Goal: Information Seeking & Learning: Learn about a topic

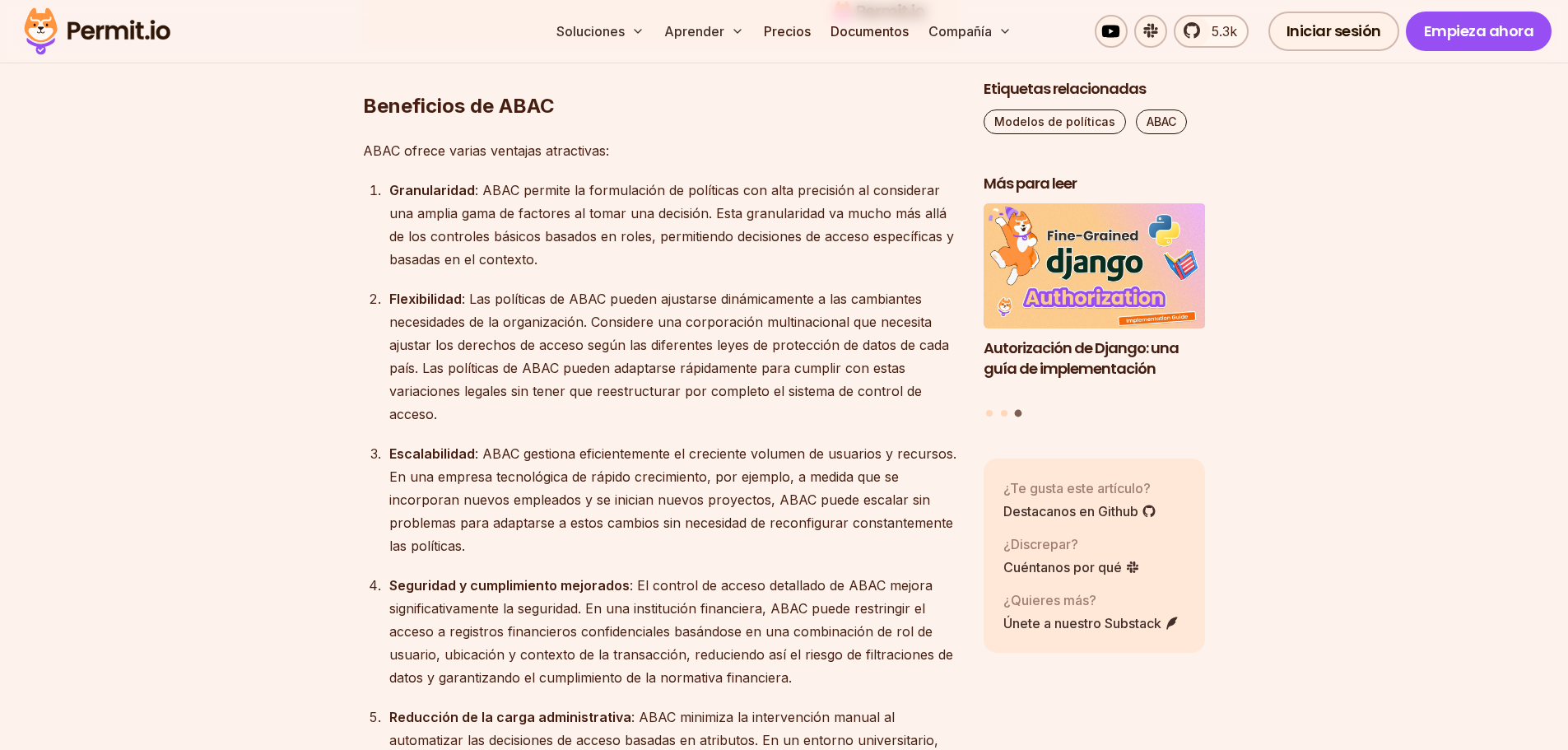
scroll to position [3150, 0]
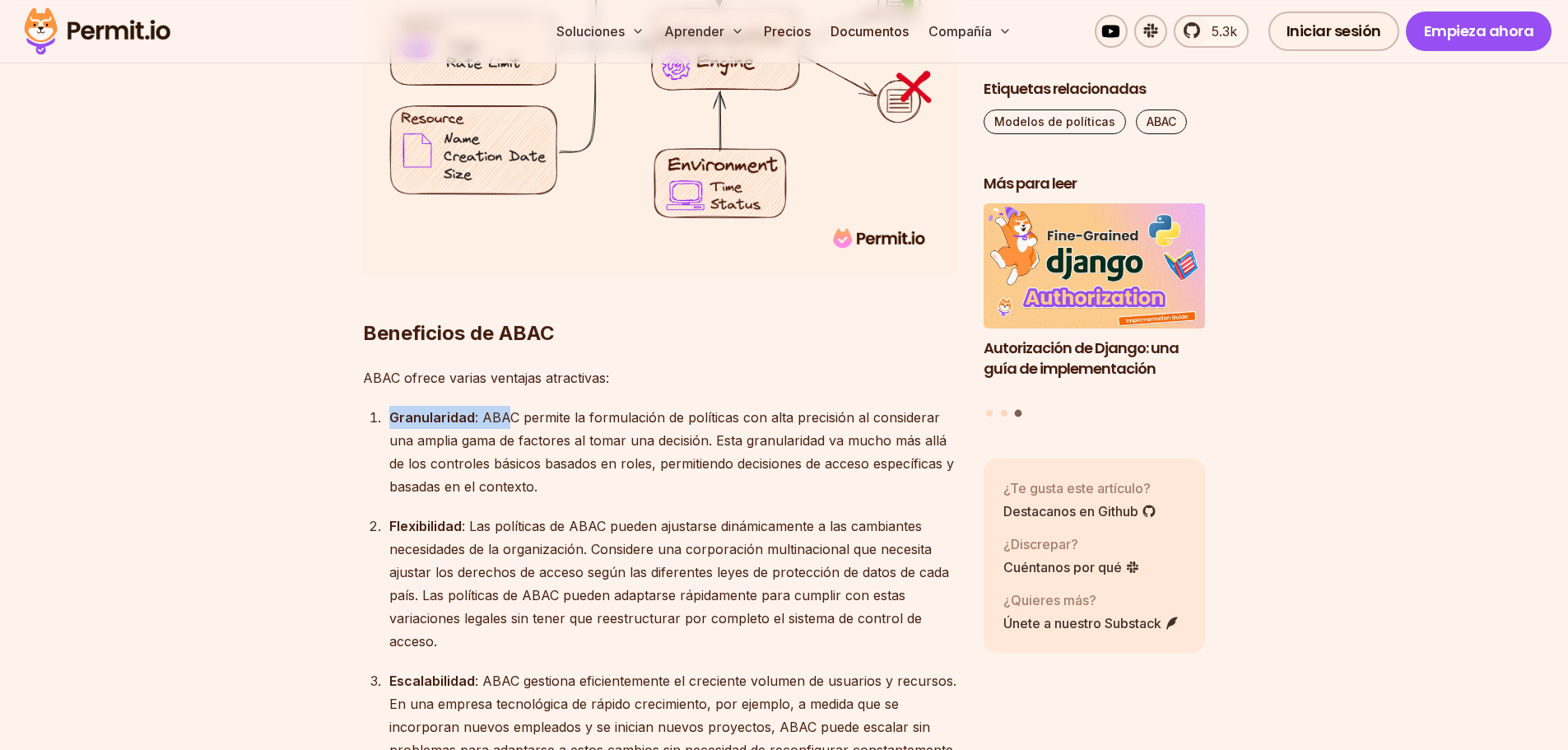
drag, startPoint x: 389, startPoint y: 394, endPoint x: 497, endPoint y: 395, distance: 108.0
click at [497, 406] on div "Granularidad : ABAC permite la formulación de políticas con alta precisión al c…" at bounding box center [672, 452] width 568 height 92
drag, startPoint x: 390, startPoint y: 499, endPoint x: 445, endPoint y: 502, distance: 55.1
click at [445, 518] on font "Flexibilidad" at bounding box center [425, 526] width 72 height 16
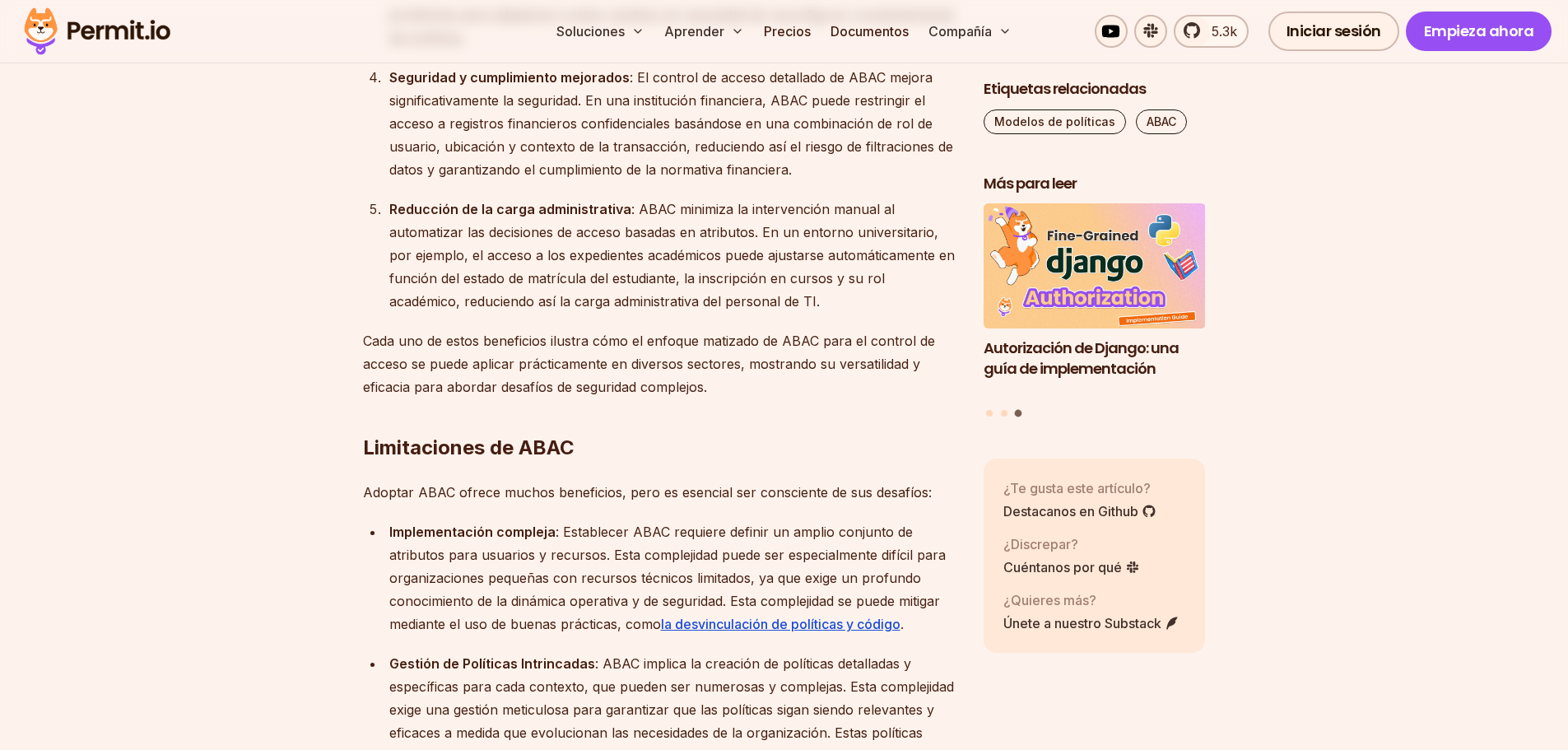
scroll to position [3891, 0]
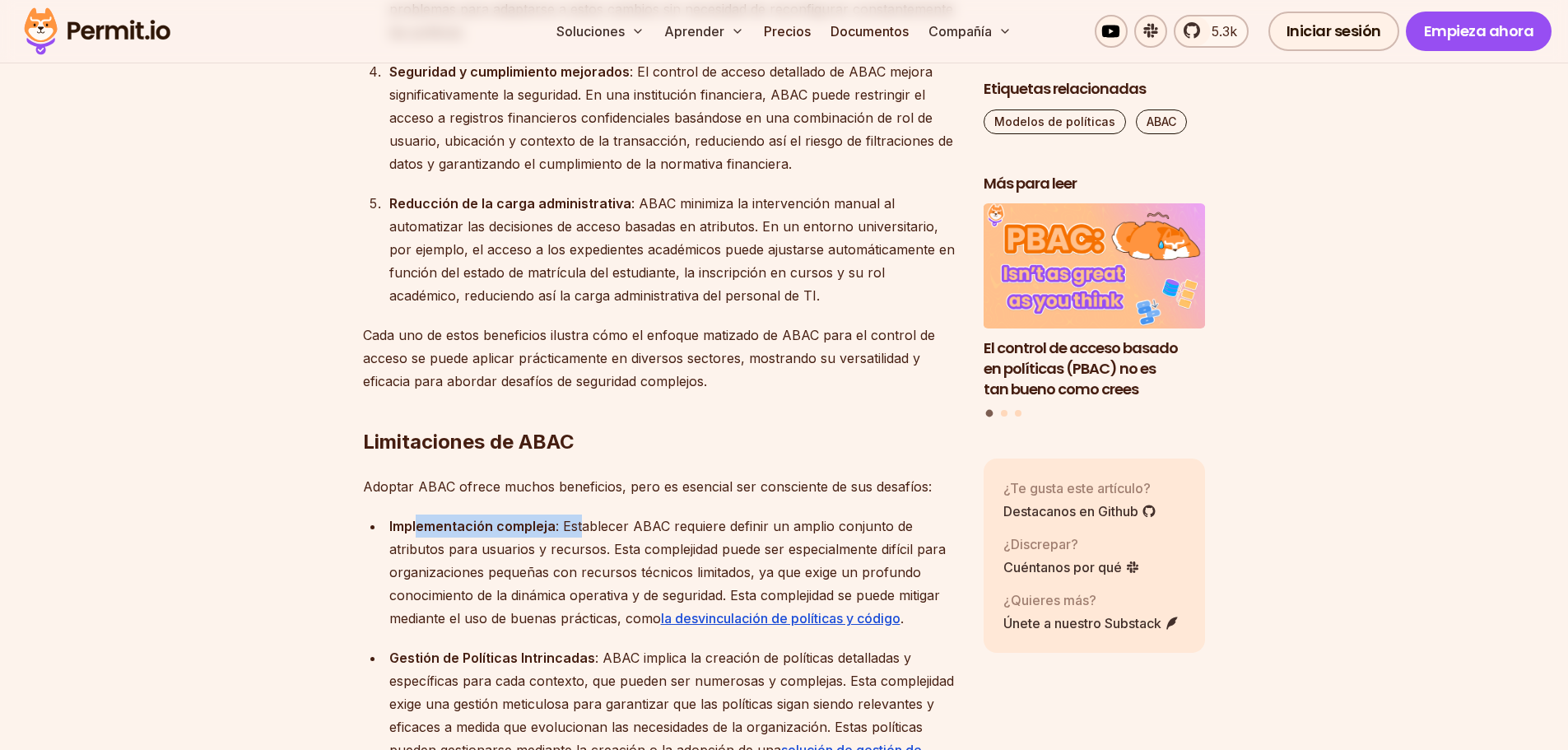
drag, startPoint x: 418, startPoint y: 503, endPoint x: 579, endPoint y: 503, distance: 161.0
click at [579, 514] on div "Implementación compleja : Establecer ABAC requiere definir un amplio conjunto d…" at bounding box center [672, 571] width 568 height 115
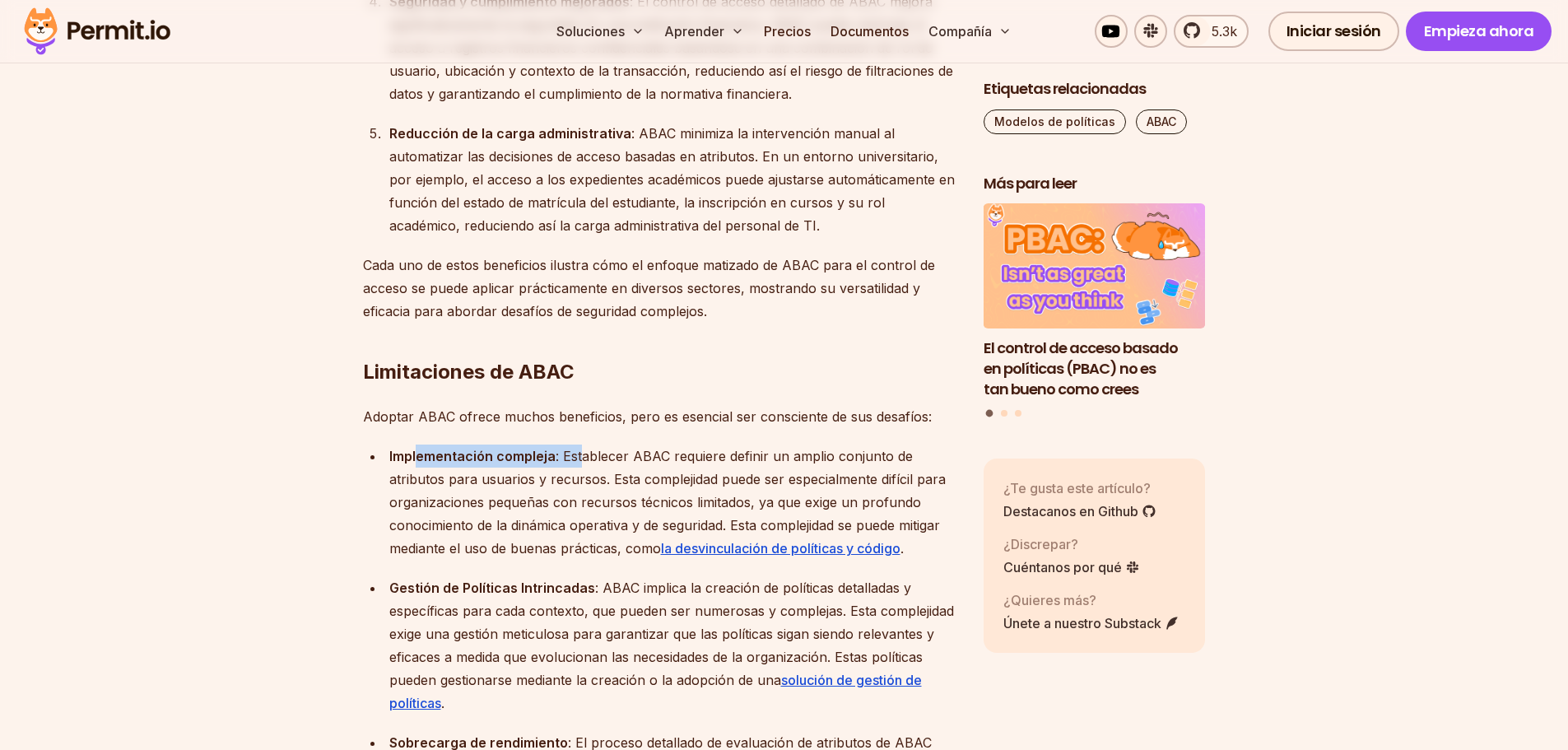
scroll to position [4055, 0]
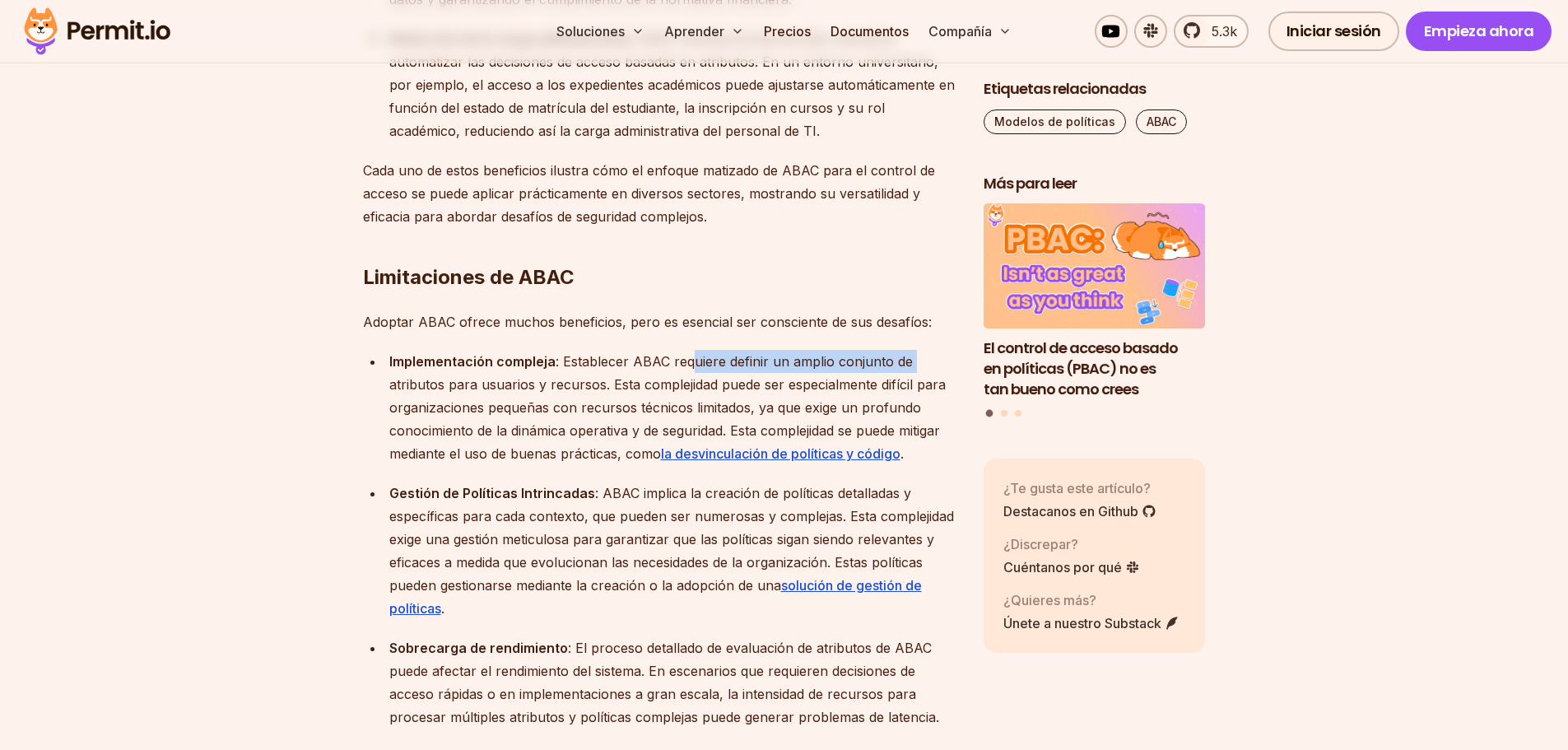
drag, startPoint x: 685, startPoint y: 334, endPoint x: 917, endPoint y: 341, distance: 232.1
click at [917, 350] on div "Implementación compleja : Establecer ABAC requiere definir un amplio conjunto d…" at bounding box center [672, 407] width 568 height 115
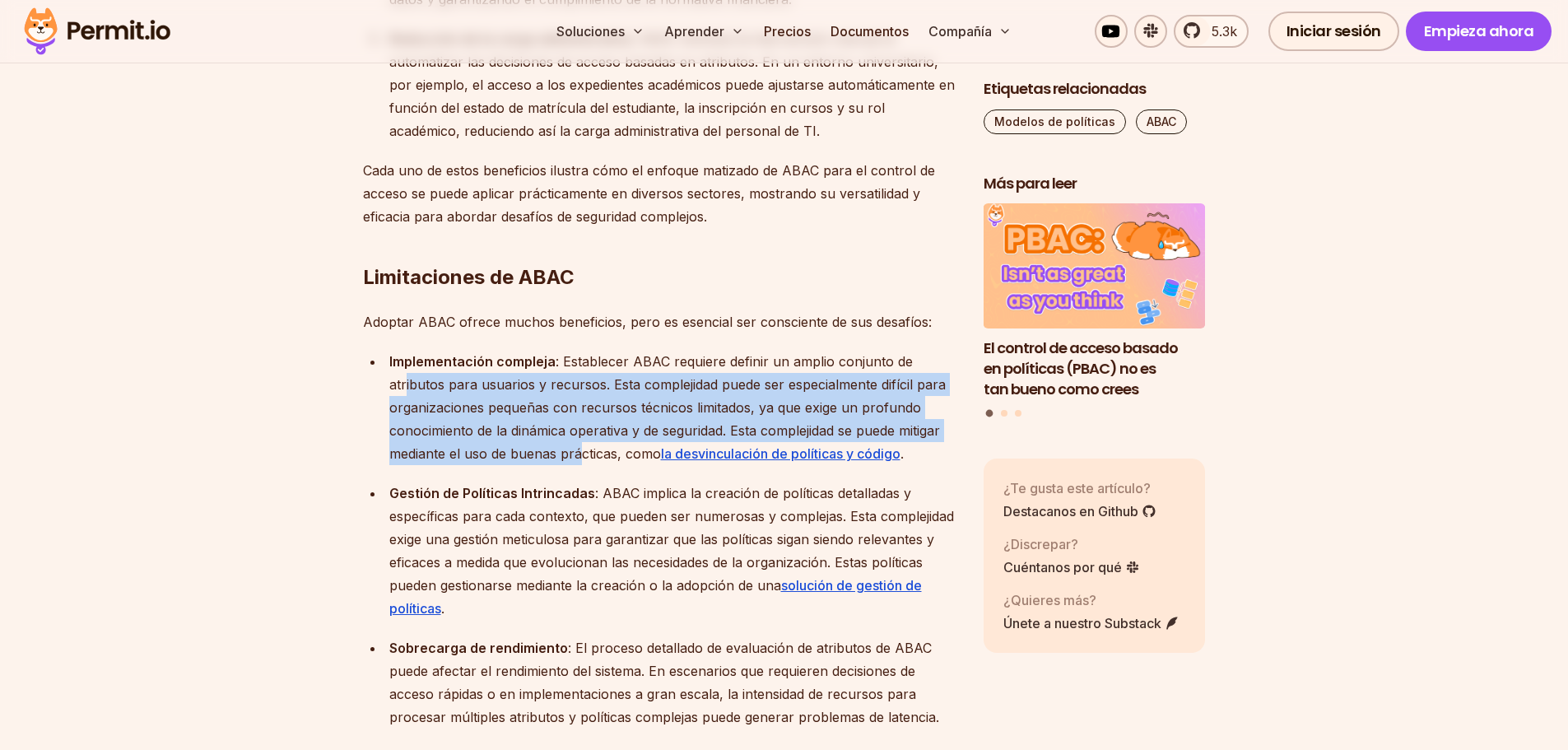
drag, startPoint x: 402, startPoint y: 359, endPoint x: 575, endPoint y: 440, distance: 191.0
click at [575, 440] on div "Implementación compleja : Establecer ABAC requiere definir un amplio conjunto d…" at bounding box center [672, 407] width 568 height 115
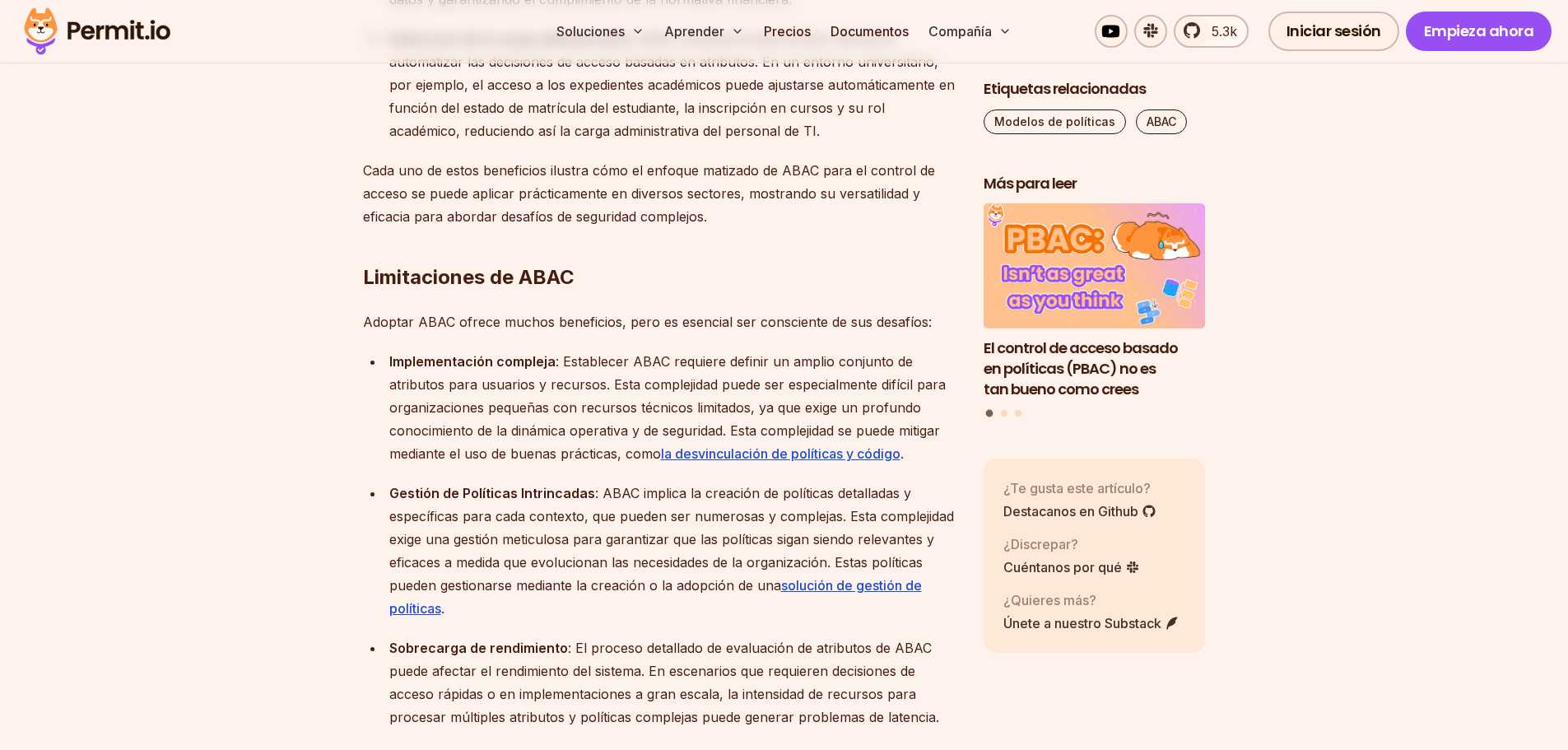
click at [591, 485] on font ": ABAC implica la creación de políticas detalladas y específicas para cada cont…" at bounding box center [671, 539] width 565 height 108
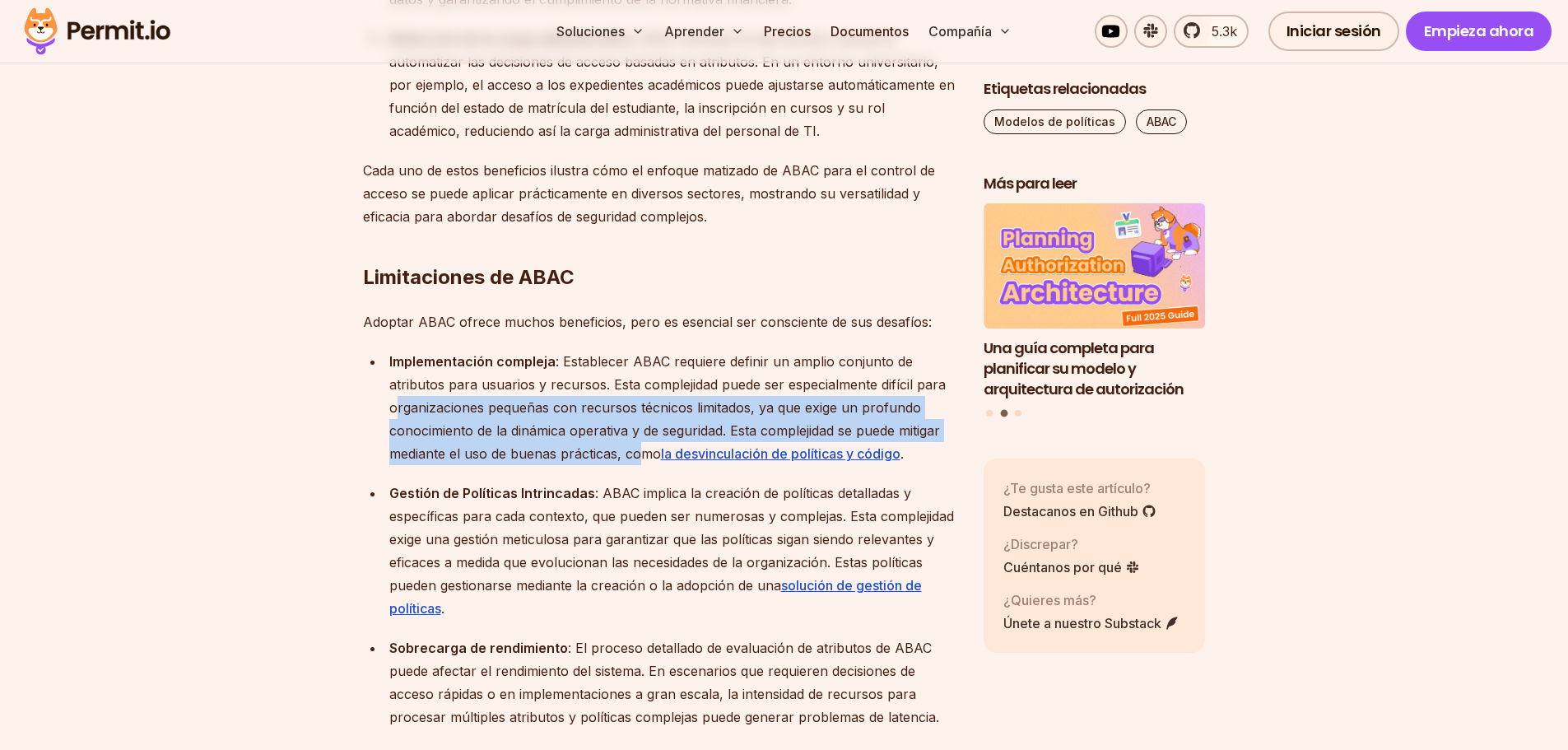
drag, startPoint x: 385, startPoint y: 383, endPoint x: 637, endPoint y: 426, distance: 255.6
click at [637, 426] on li "Implementación compleja : Establecer ABAC requiere definir un amplio conjunto d…" at bounding box center [670, 407] width 573 height 115
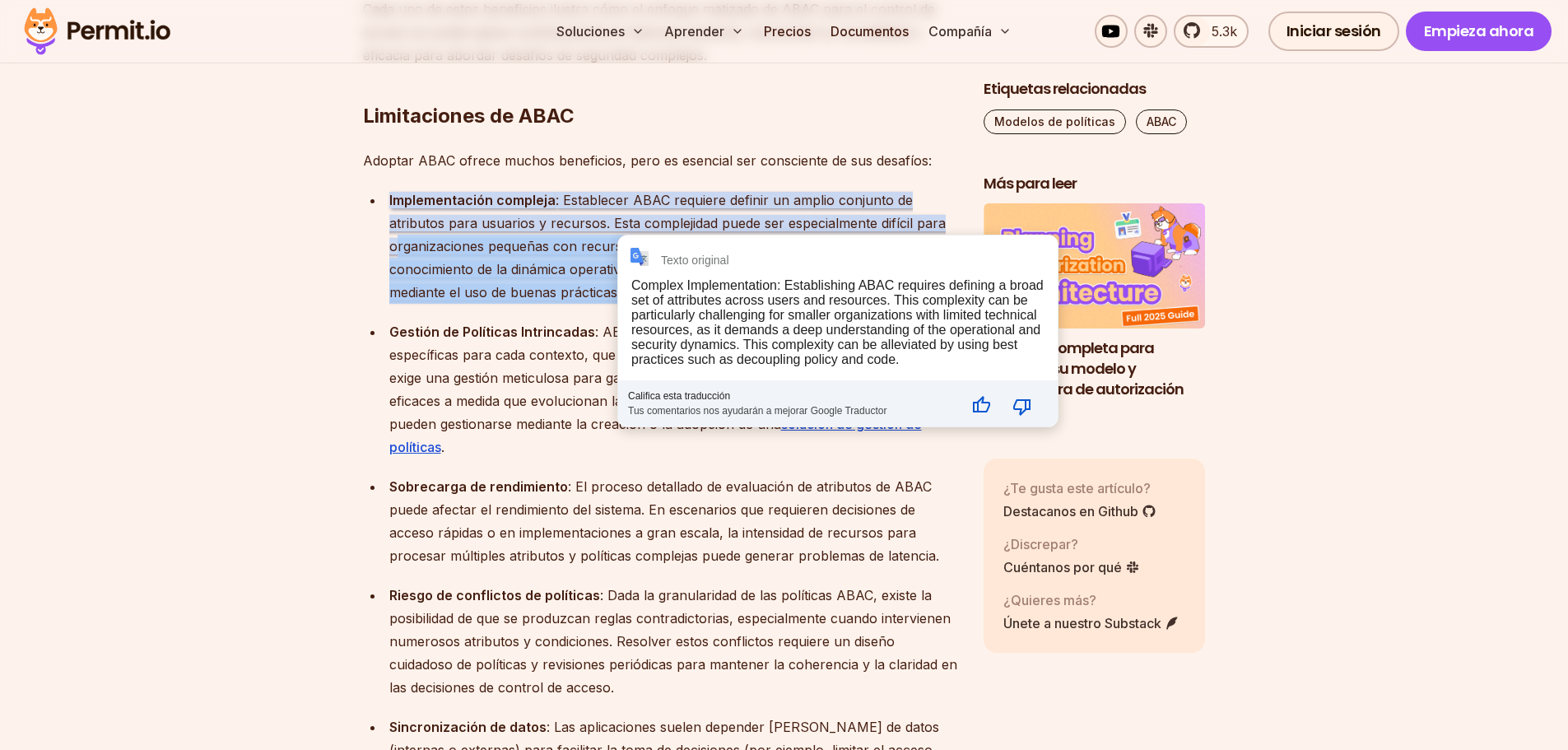
scroll to position [4220, 0]
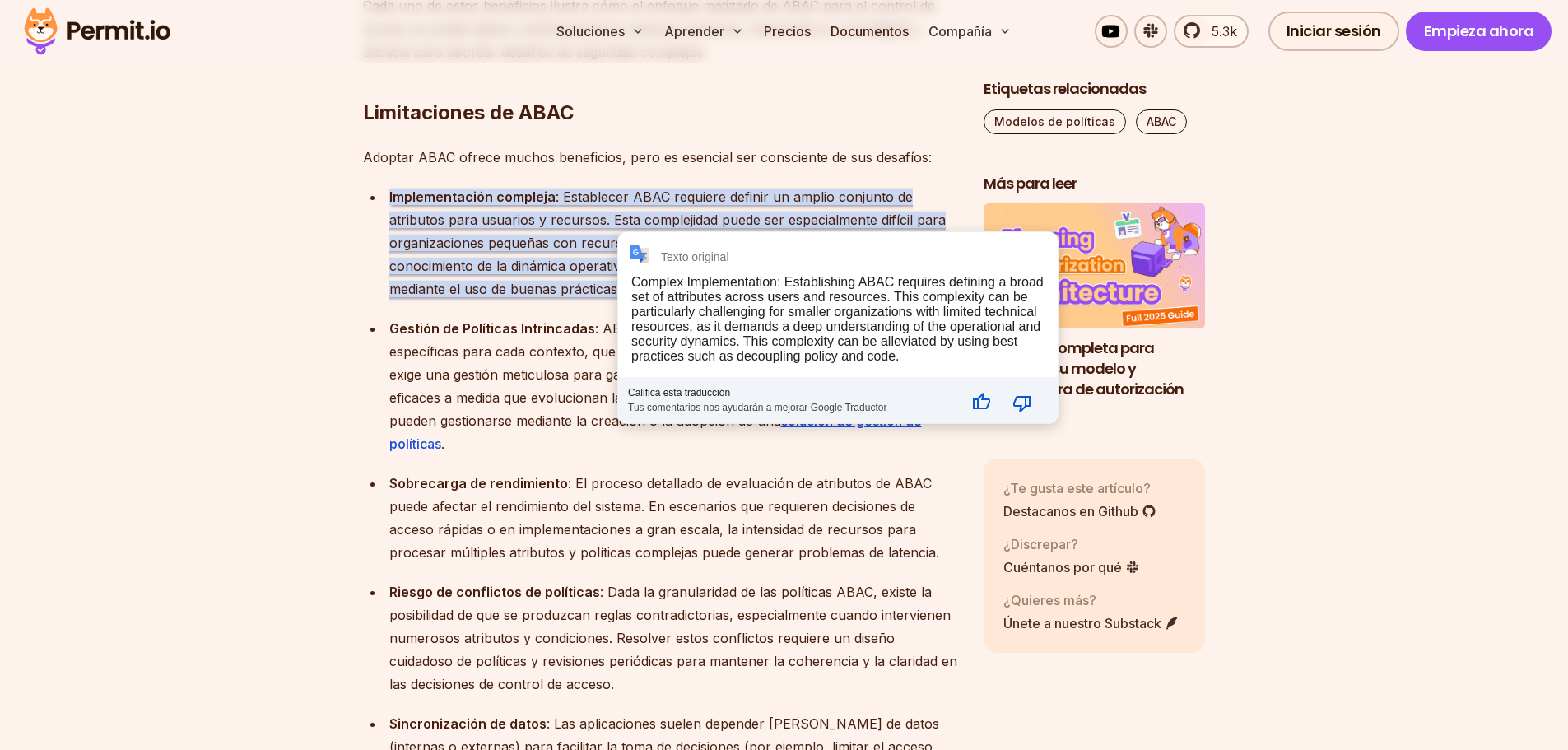
click at [513, 351] on font ": ABAC implica la creación de políticas detalladas y específicas para cada cont…" at bounding box center [671, 375] width 565 height 108
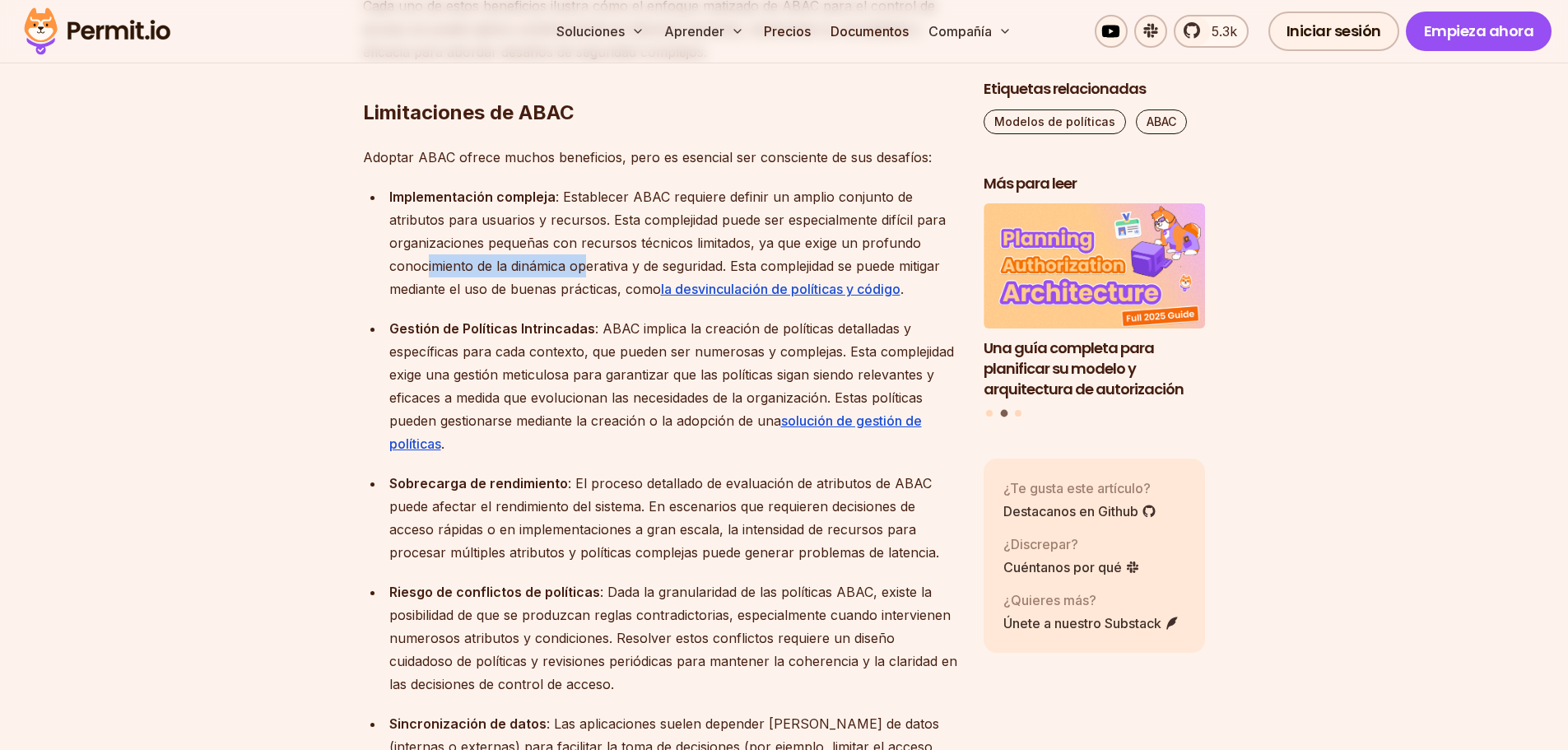
drag, startPoint x: 420, startPoint y: 242, endPoint x: 575, endPoint y: 242, distance: 155.0
click at [575, 242] on body "[DOMAIN_NAME] : la nueva plataforma de Permit para la seguridad de agentes de I…" at bounding box center [784, 620] width 1568 height 9587
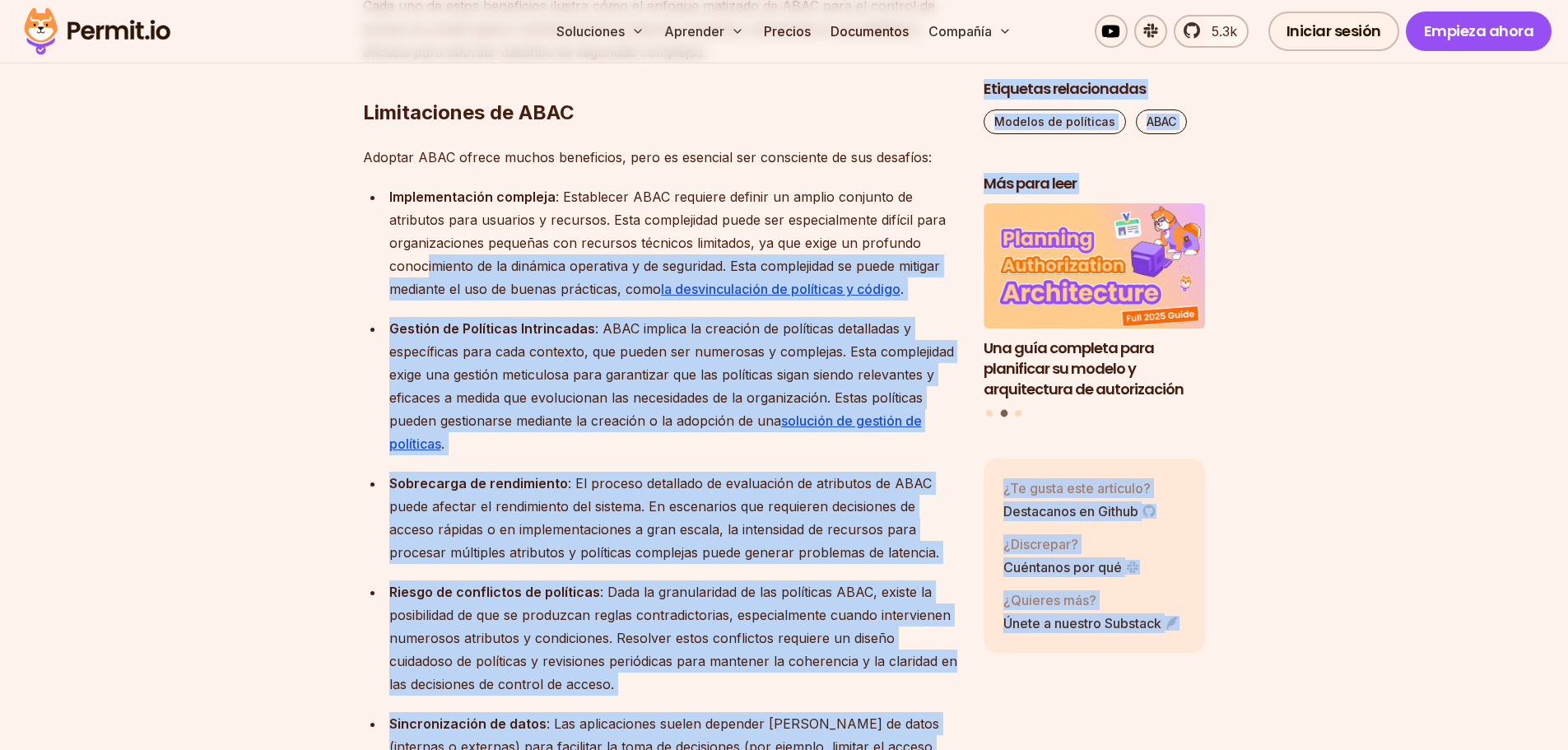
click at [446, 320] on font "Gestión de Políticas Intrincadas" at bounding box center [492, 328] width 205 height 16
click at [459, 363] on div "Gestión de Políticas Intrincadas : ABAC implica la creación de políticas detall…" at bounding box center [672, 385] width 568 height 138
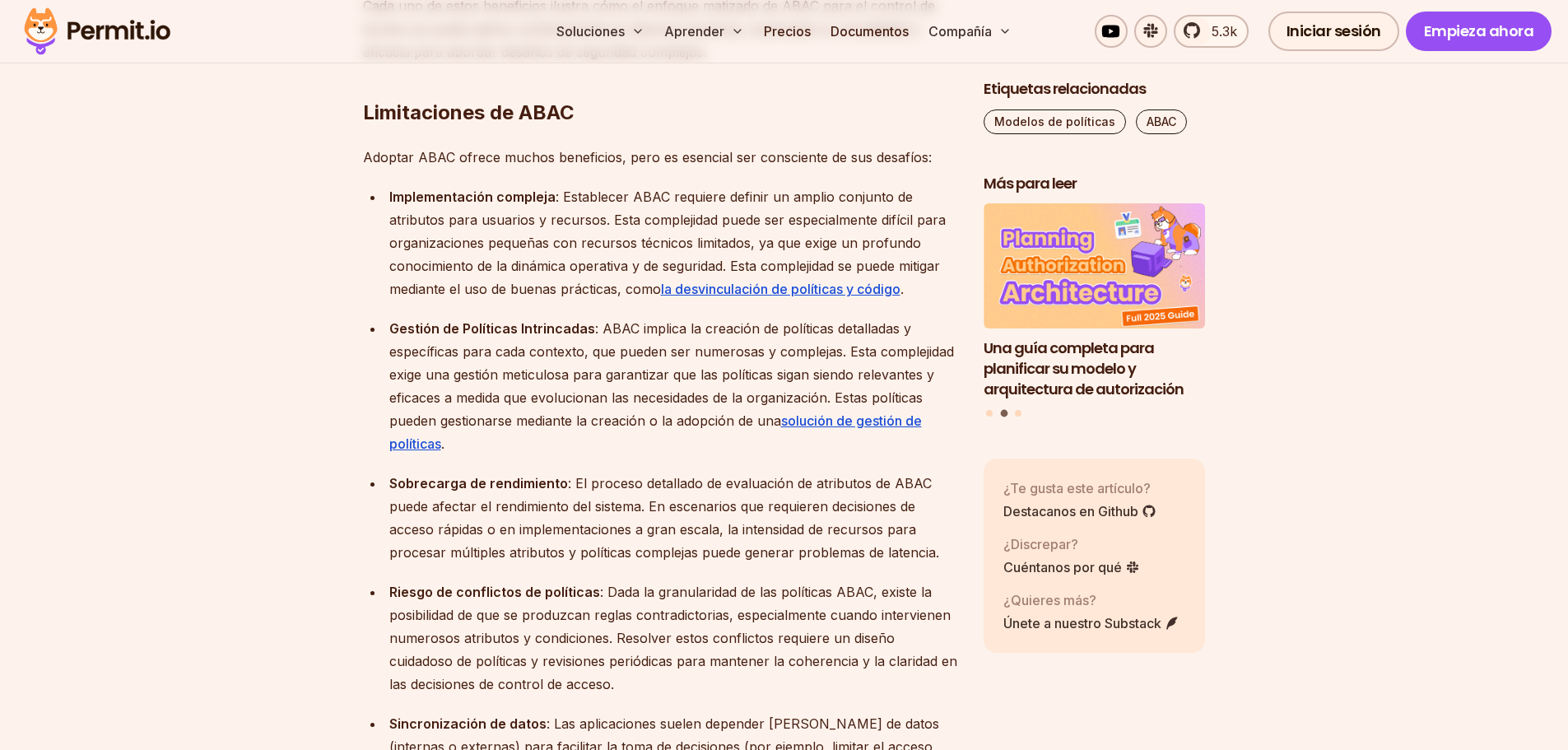
click at [624, 365] on font ": ABAC implica la creación de políticas detalladas y específicas para cada cont…" at bounding box center [671, 375] width 565 height 108
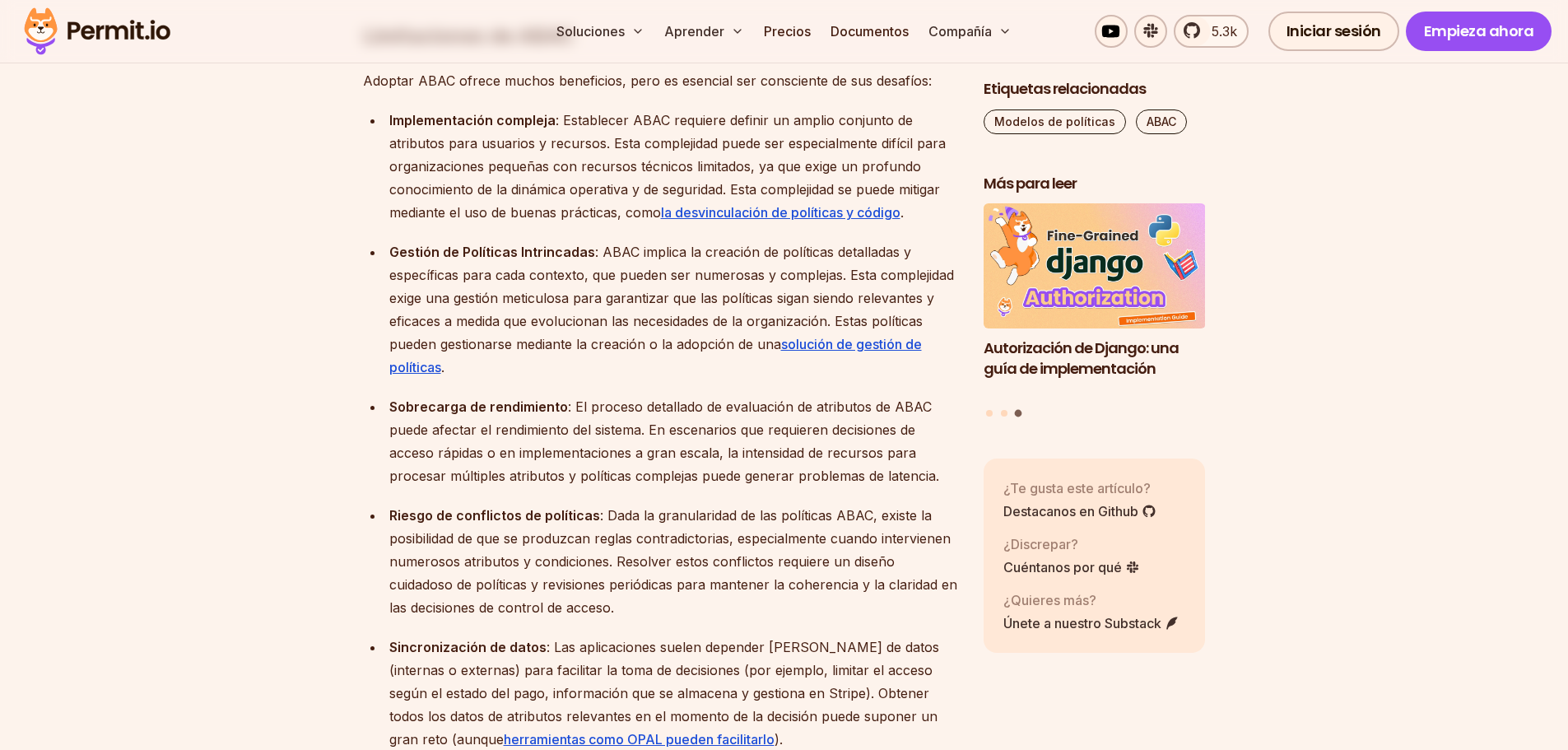
scroll to position [4467, 0]
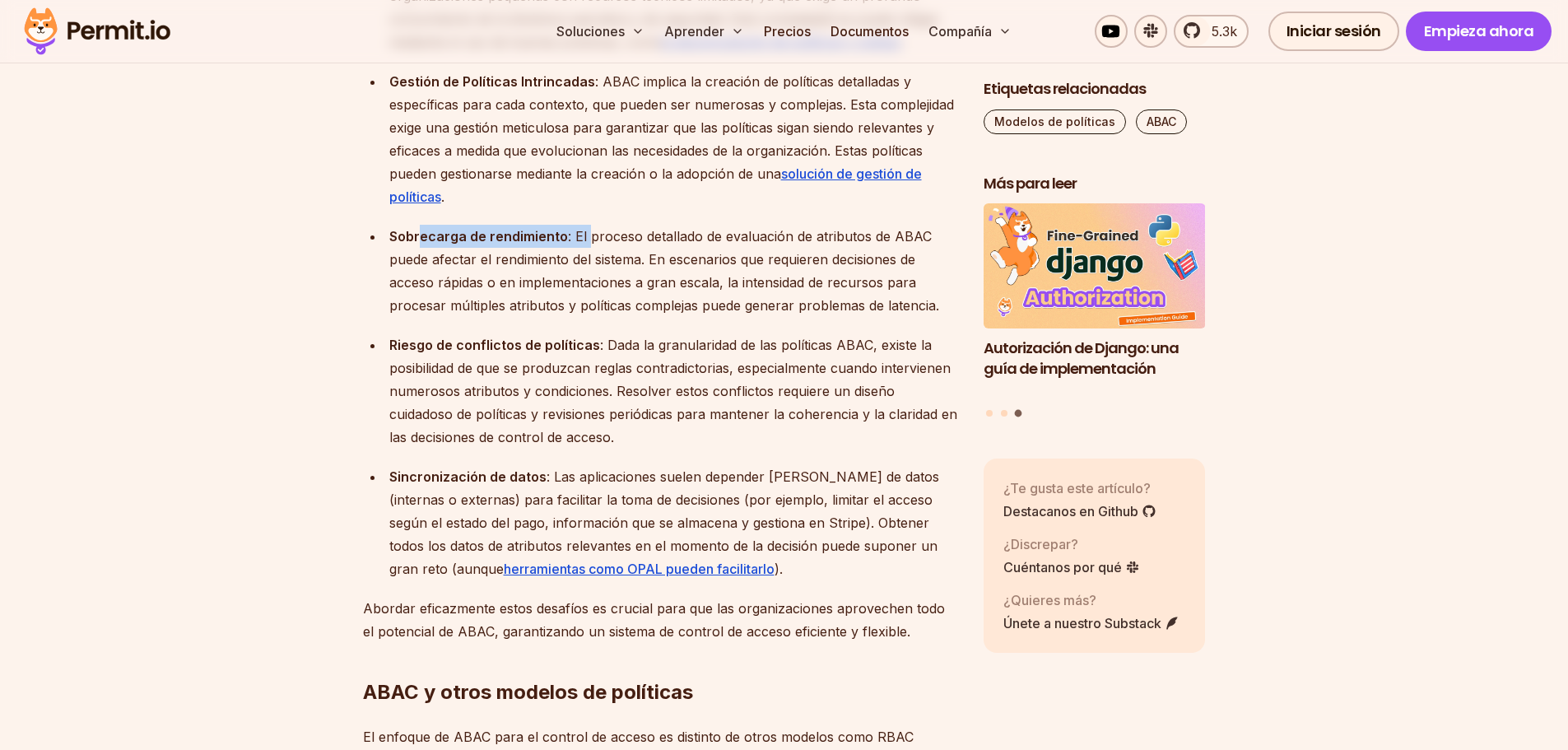
drag, startPoint x: 450, startPoint y: 213, endPoint x: 584, endPoint y: 209, distance: 134.1
click at [583, 224] on div "Sobrecarga de rendimiento : El proceso detallado de evaluación de atributos de …" at bounding box center [672, 270] width 568 height 92
drag, startPoint x: 422, startPoint y: 321, endPoint x: 577, endPoint y: 324, distance: 155.0
click at [576, 337] on font "Riesgo de conflictos de políticas" at bounding box center [494, 344] width 211 height 16
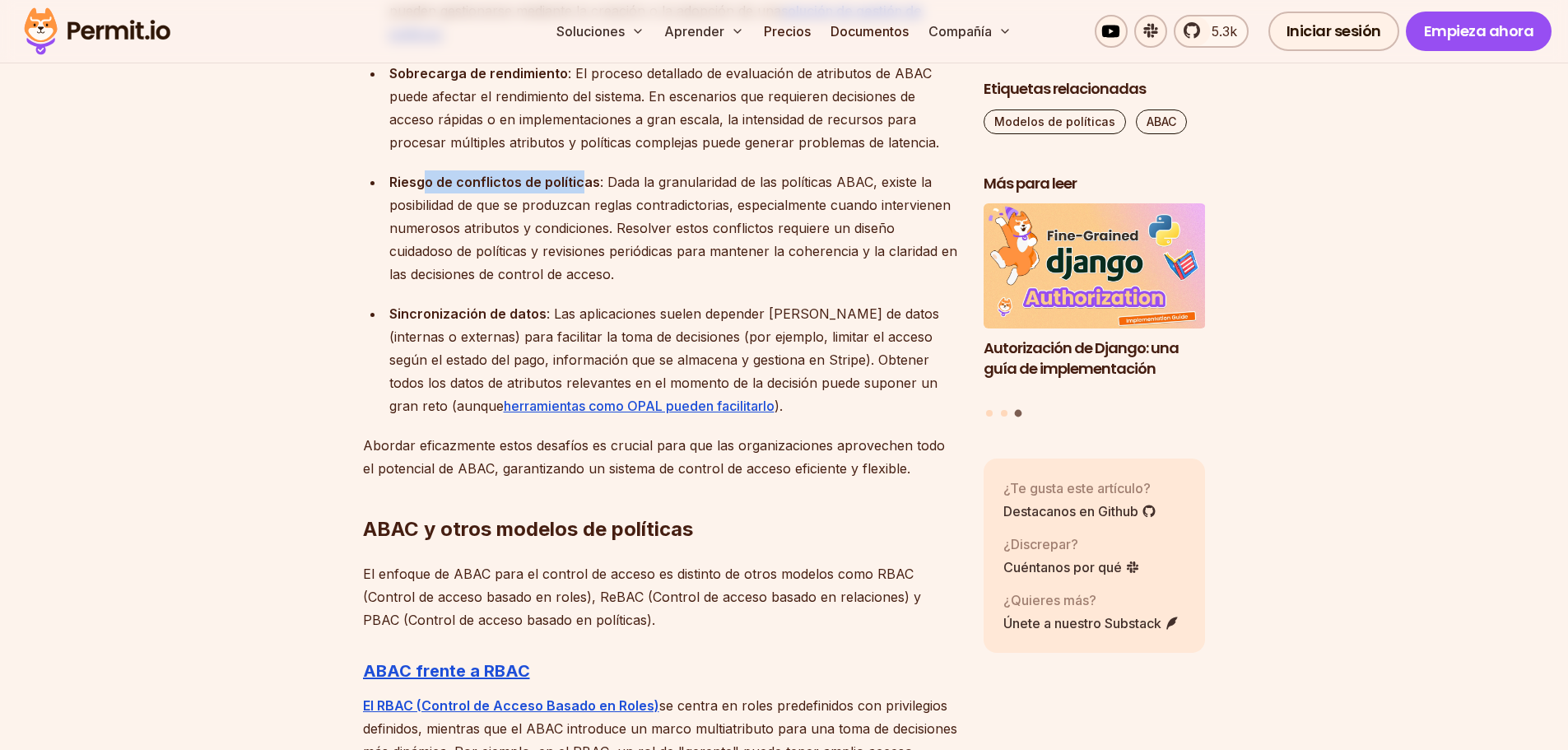
scroll to position [4631, 0]
drag, startPoint x: 468, startPoint y: 287, endPoint x: 575, endPoint y: 289, distance: 107.0
click at [575, 300] on div "Sincronización de datos : Las aplicaciones suelen depender [PERSON_NAME] de dat…" at bounding box center [672, 357] width 568 height 115
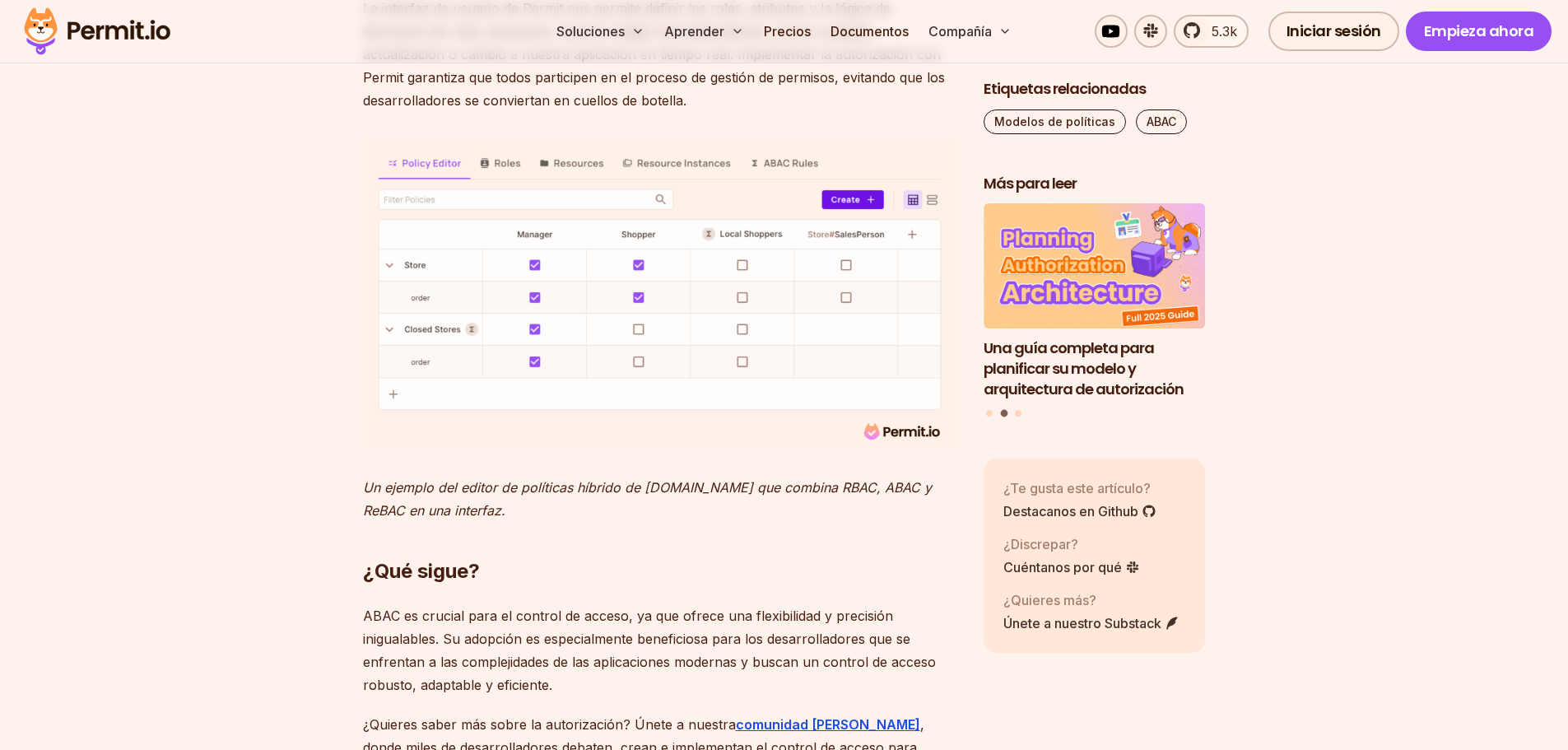
scroll to position [7183, 0]
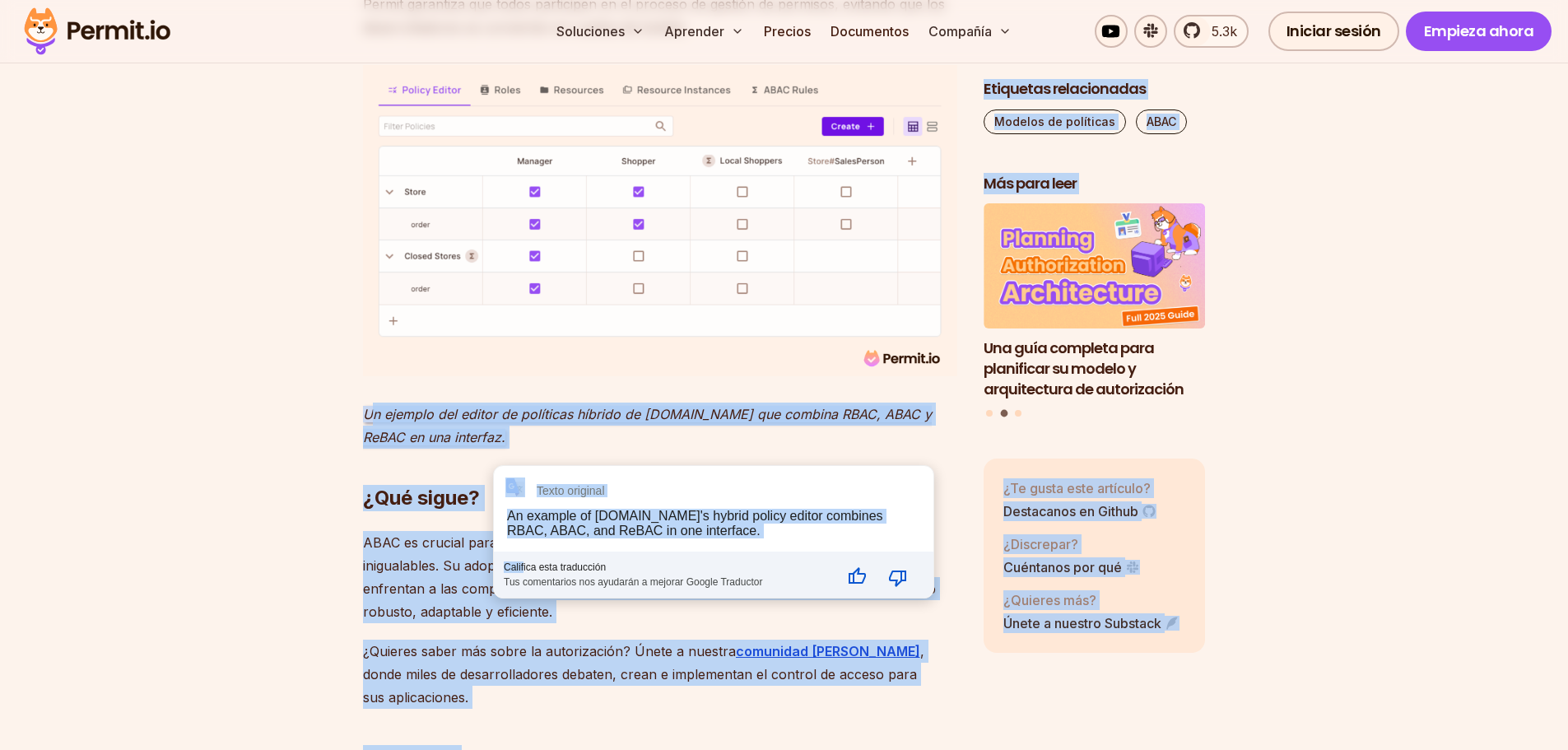
drag, startPoint x: 370, startPoint y: 559, endPoint x: 444, endPoint y: 565, distance: 74.2
click at [486, 445] on font "Un ejemplo del editor de políticas híbrido de [DOMAIN_NAME] que combina RBAC, A…" at bounding box center [648, 426] width 569 height 40
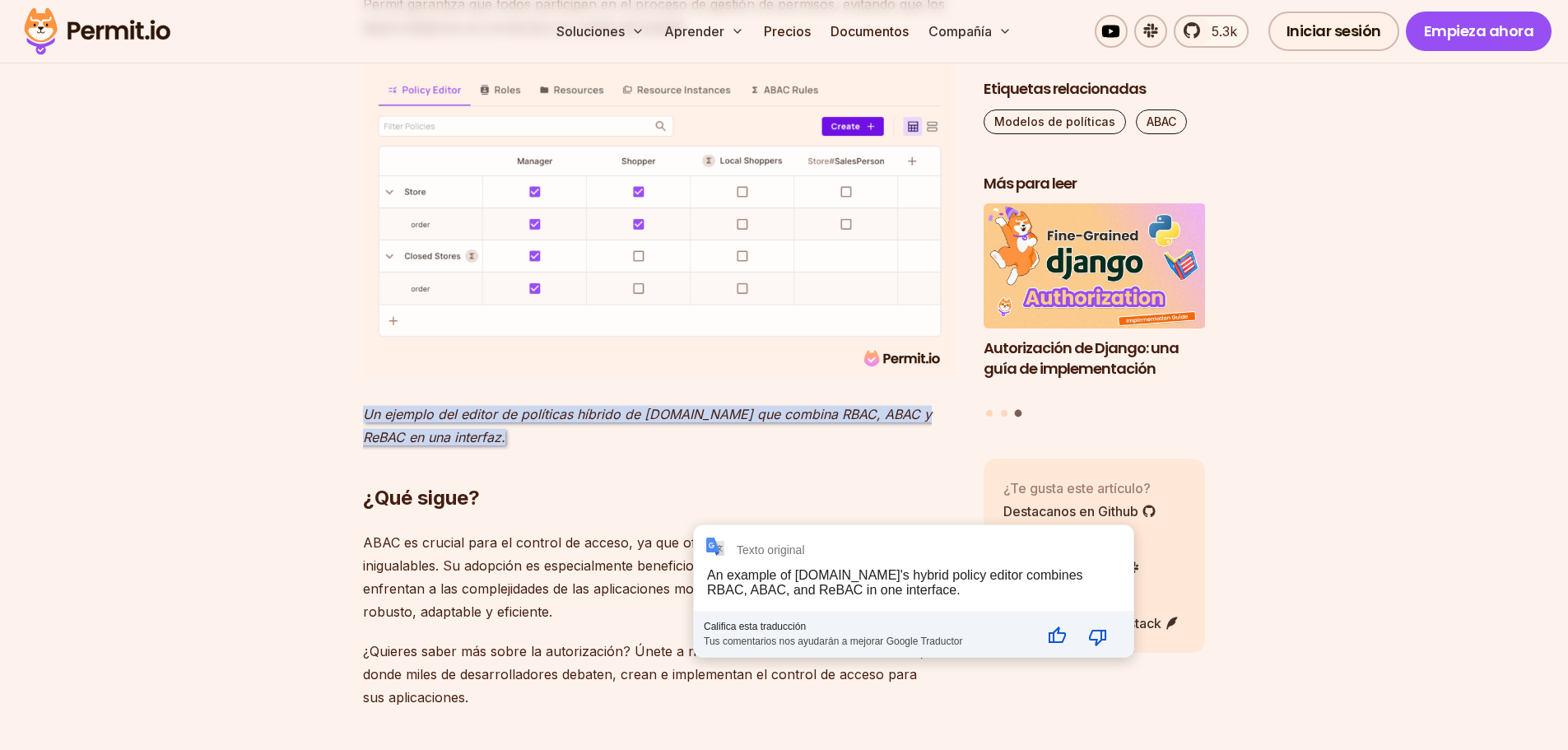
click at [572, 511] on h2 "¿Qué sigue?" at bounding box center [660, 465] width 594 height 92
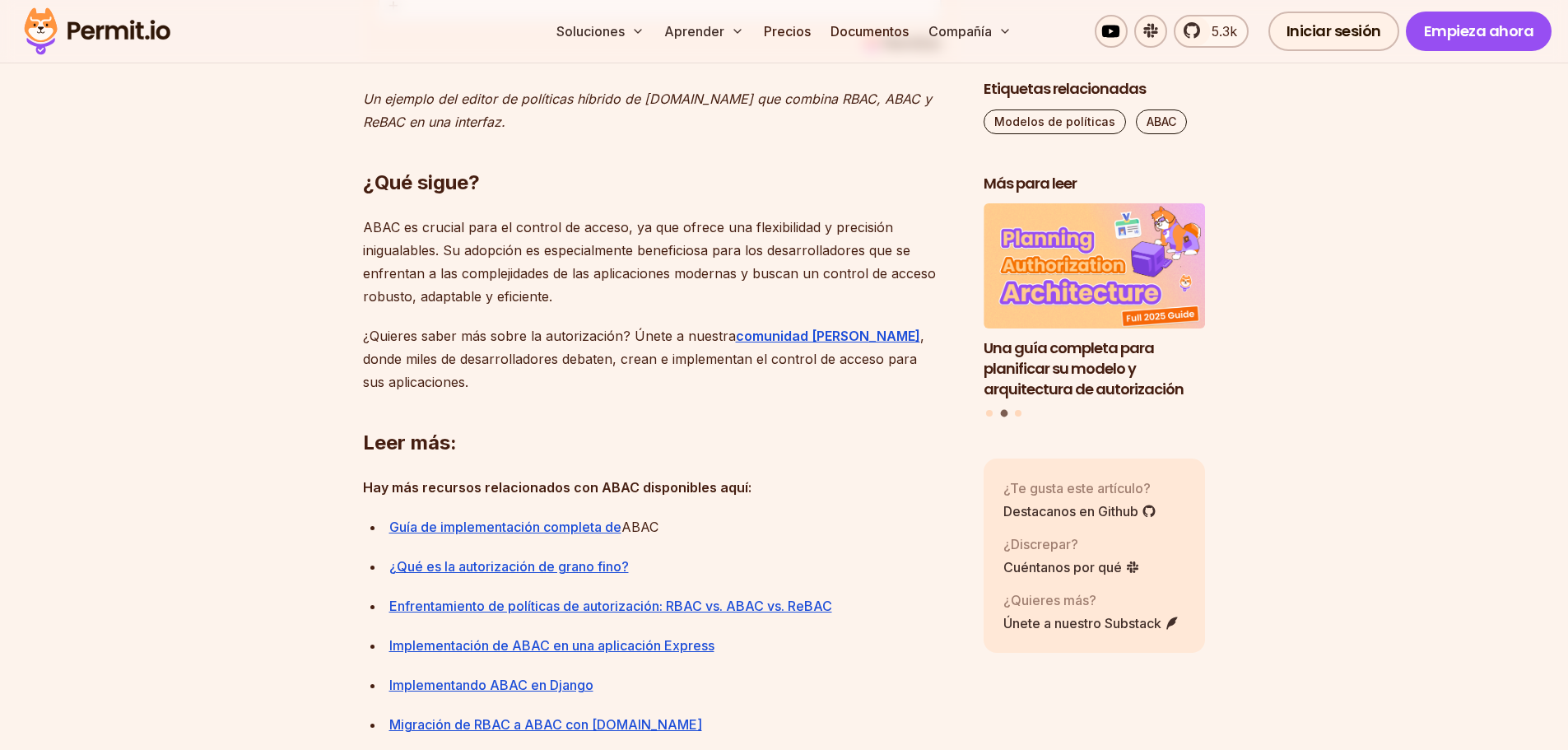
scroll to position [7347, 0]
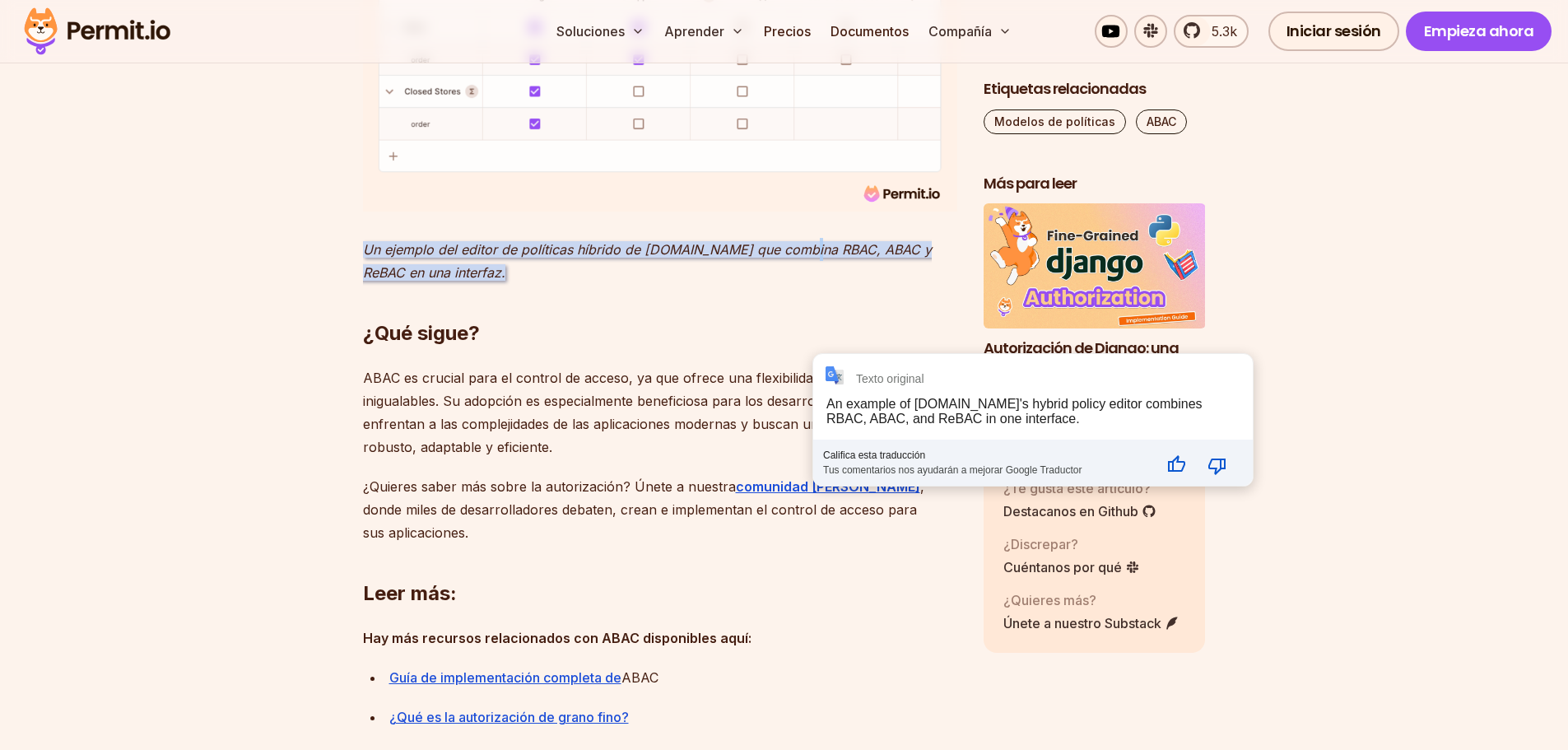
click at [795, 280] on font "Un ejemplo del editor de políticas híbrido de [DOMAIN_NAME] que combina RBAC, A…" at bounding box center [648, 261] width 569 height 40
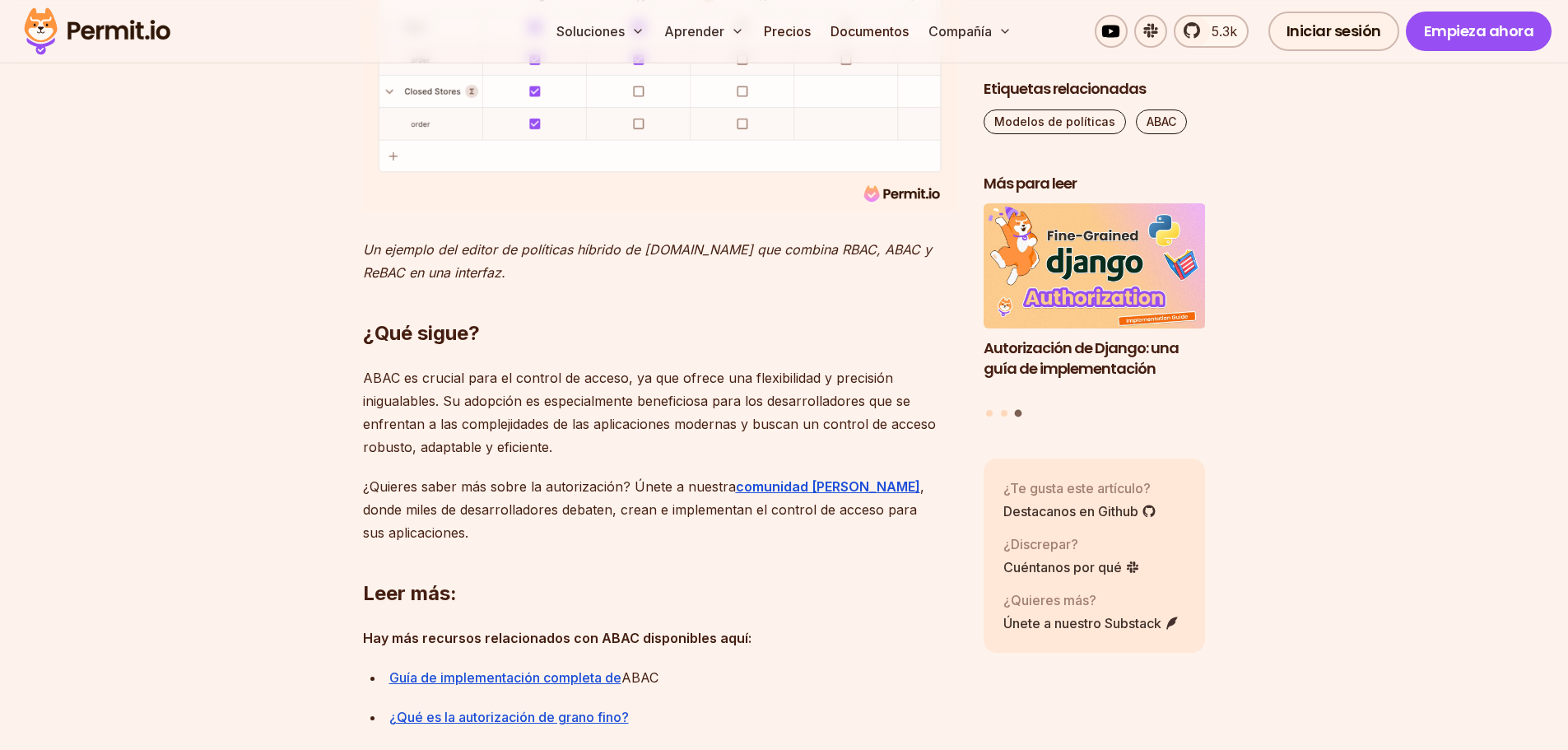
click at [779, 280] on font "Un ejemplo del editor de políticas híbrido de [DOMAIN_NAME] que combina RBAC, A…" at bounding box center [648, 261] width 569 height 40
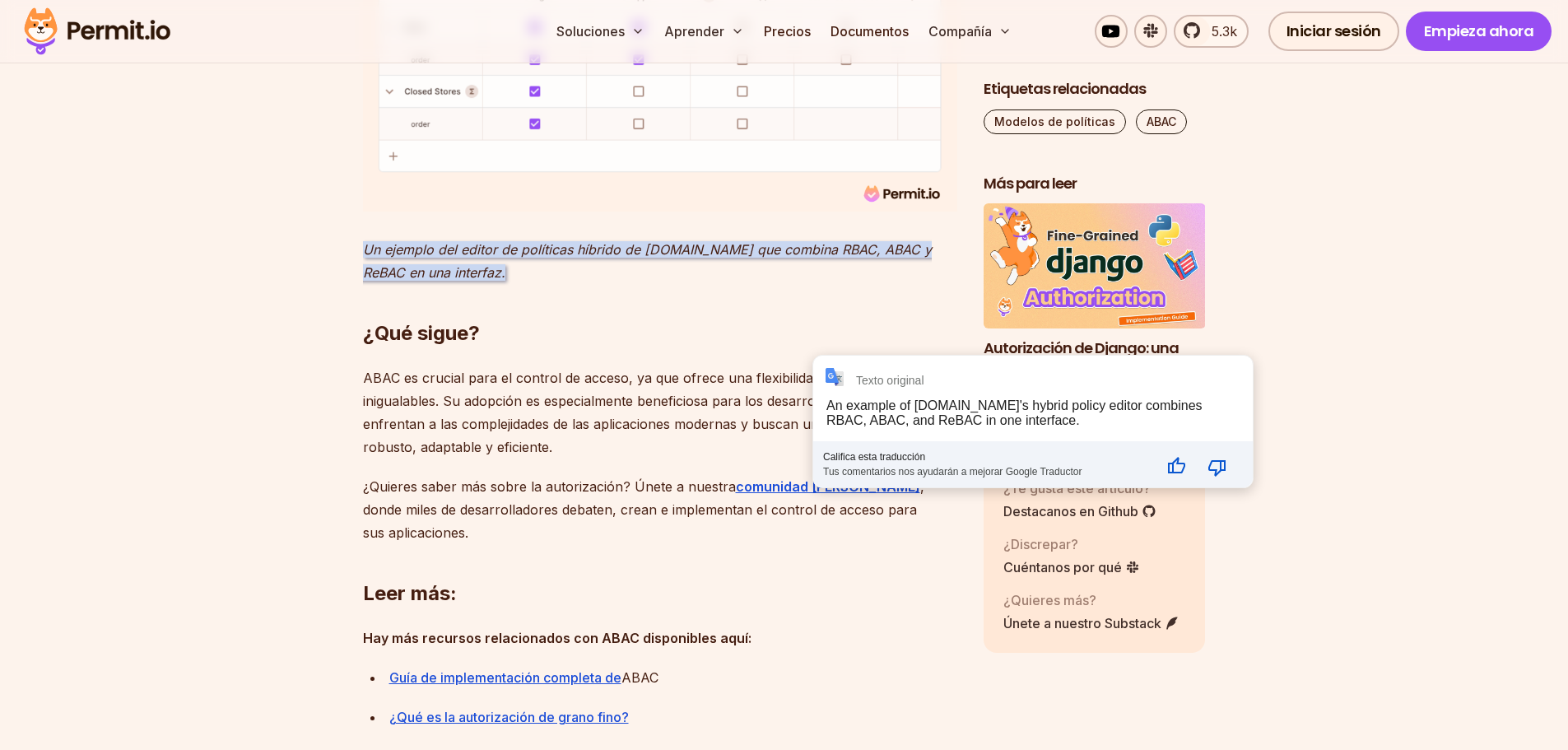
drag, startPoint x: 823, startPoint y: 393, endPoint x: 792, endPoint y: 392, distance: 31.0
click at [792, 280] on font "Un ejemplo del editor de políticas híbrido de [DOMAIN_NAME] que combina RBAC, A…" at bounding box center [648, 261] width 569 height 40
click at [776, 346] on h2 "¿Qué sigue?" at bounding box center [660, 300] width 594 height 92
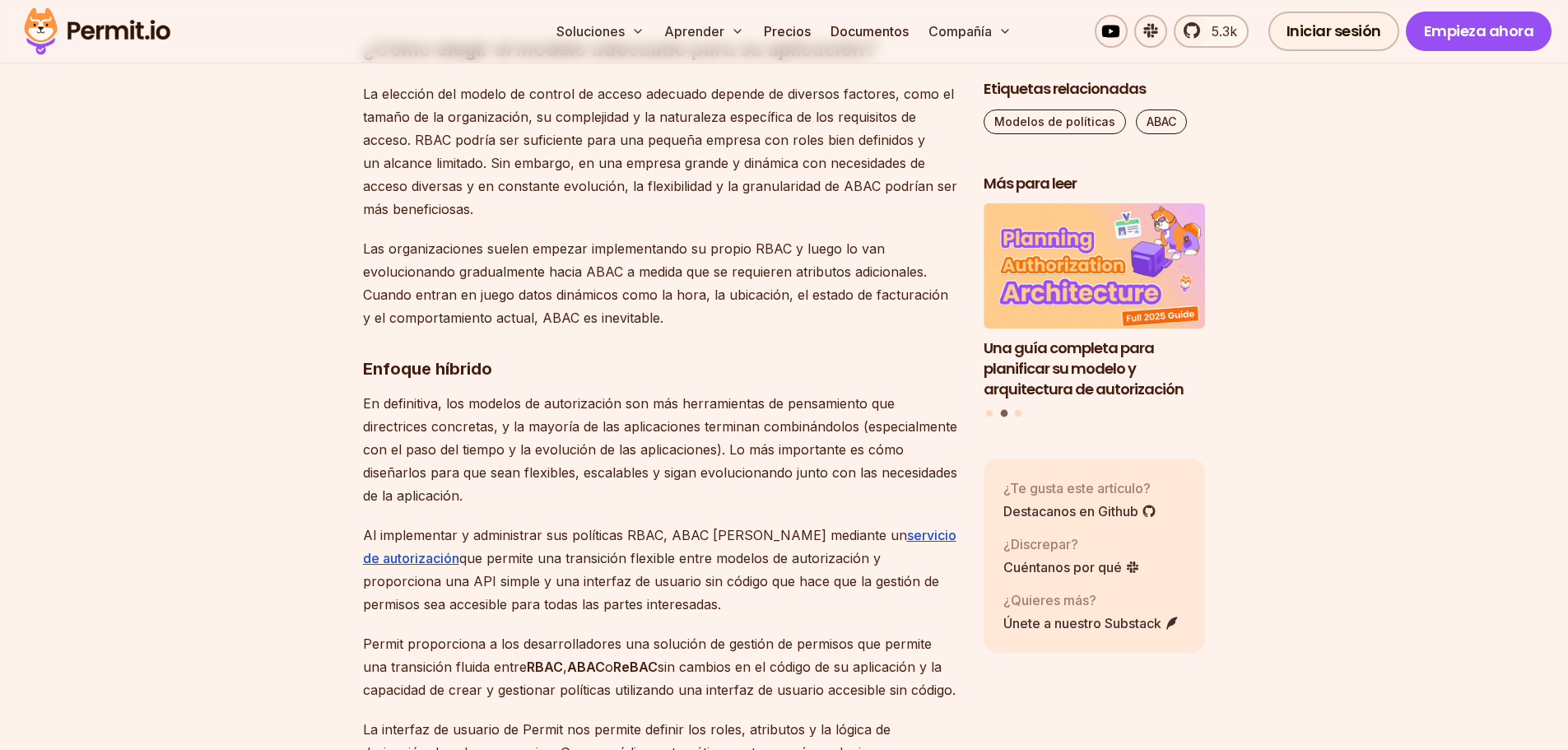
scroll to position [6359, 0]
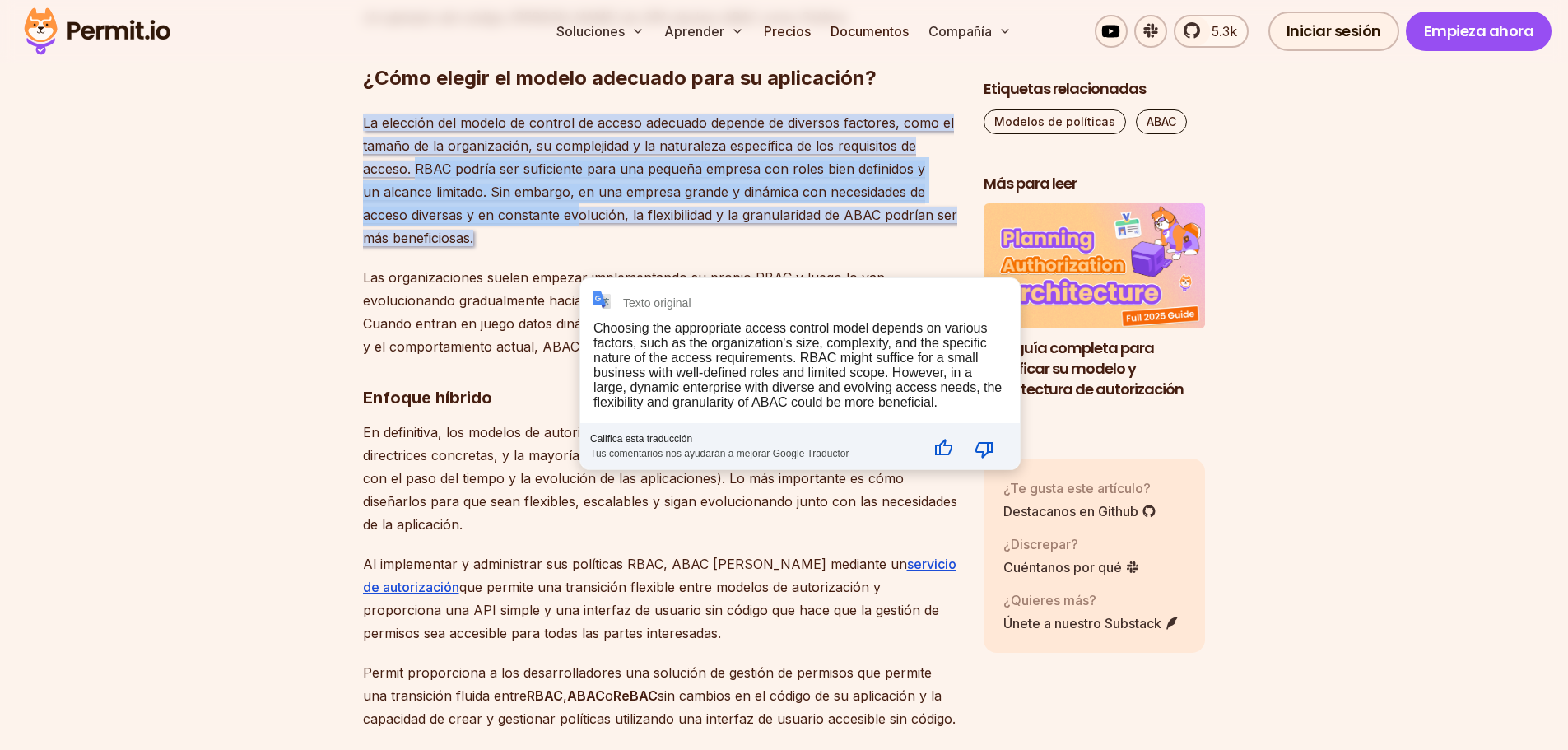
drag, startPoint x: 414, startPoint y: 310, endPoint x: 576, endPoint y: 353, distance: 167.6
click at [576, 246] on font "La elección del modelo de control de acceso adecuado depende de diversos factor…" at bounding box center [660, 180] width 594 height 132
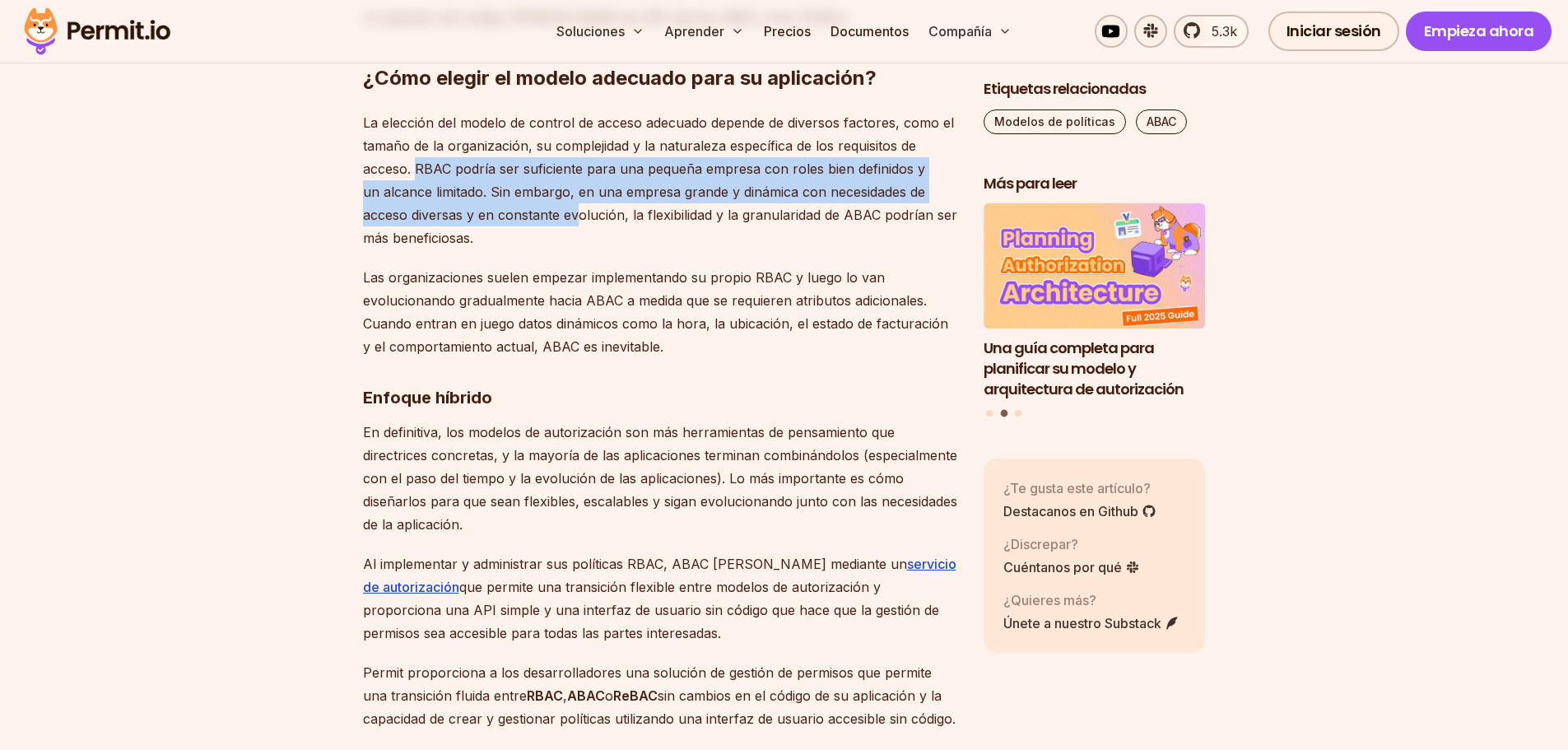
click at [546, 249] on p "La elección del modelo de control de acceso adecuado depende de diversos factor…" at bounding box center [660, 180] width 594 height 138
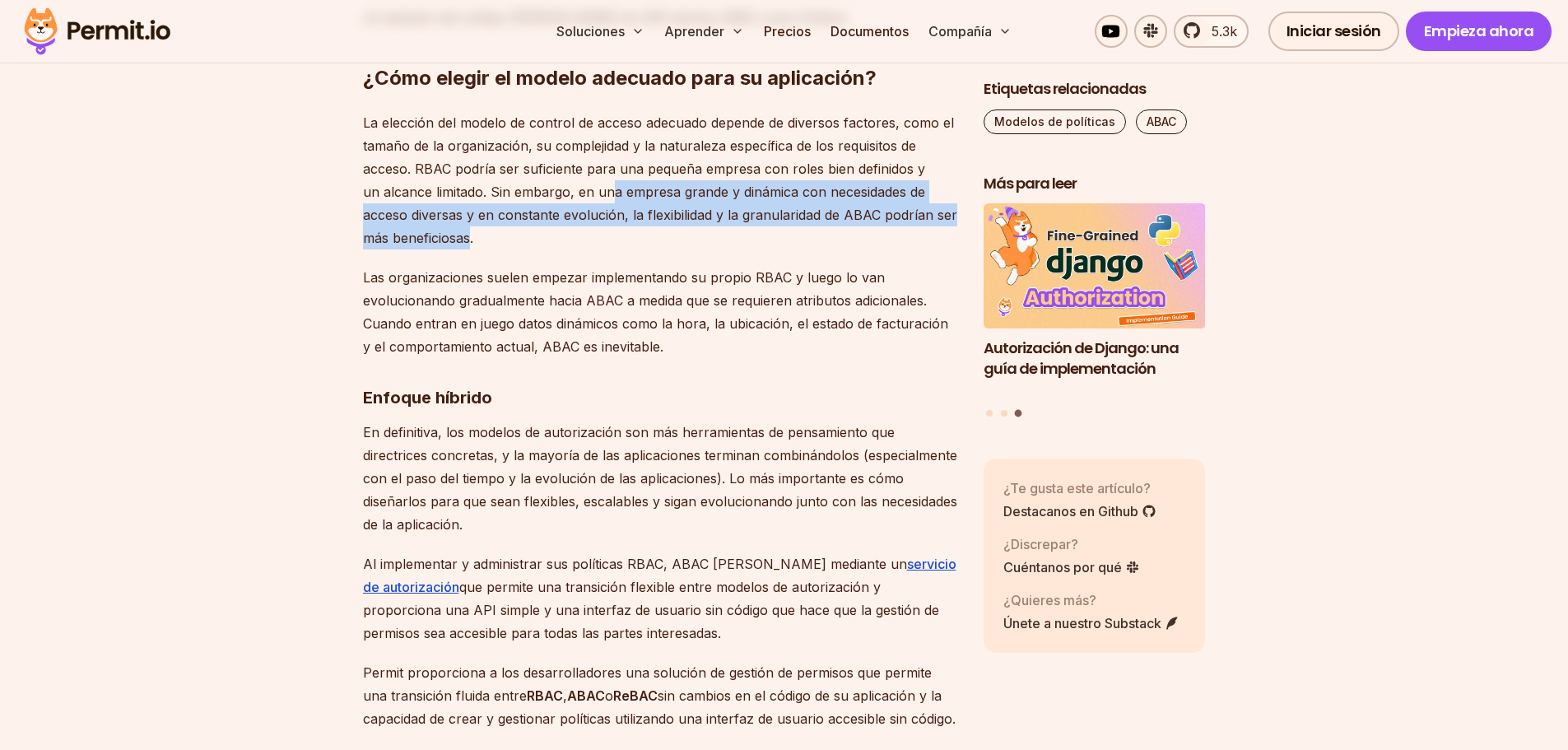
drag, startPoint x: 623, startPoint y: 337, endPoint x: 470, endPoint y: 376, distance: 157.9
click at [470, 246] on font "La elección del modelo de control de acceso adecuado depende de diversos factor…" at bounding box center [660, 180] width 594 height 132
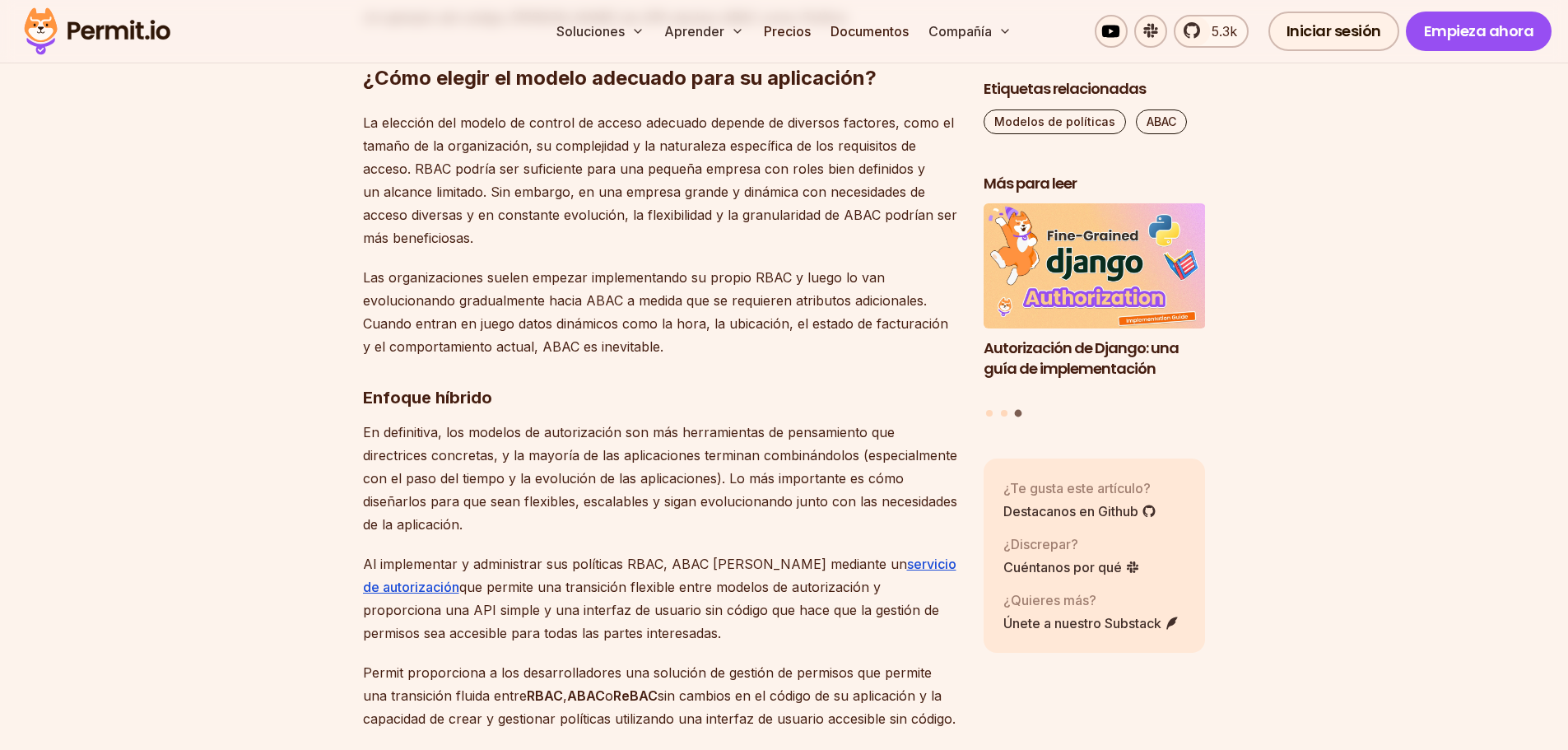
click at [490, 249] on p "La elección del modelo de control de acceso adecuado depende de diversos factor…" at bounding box center [660, 180] width 594 height 138
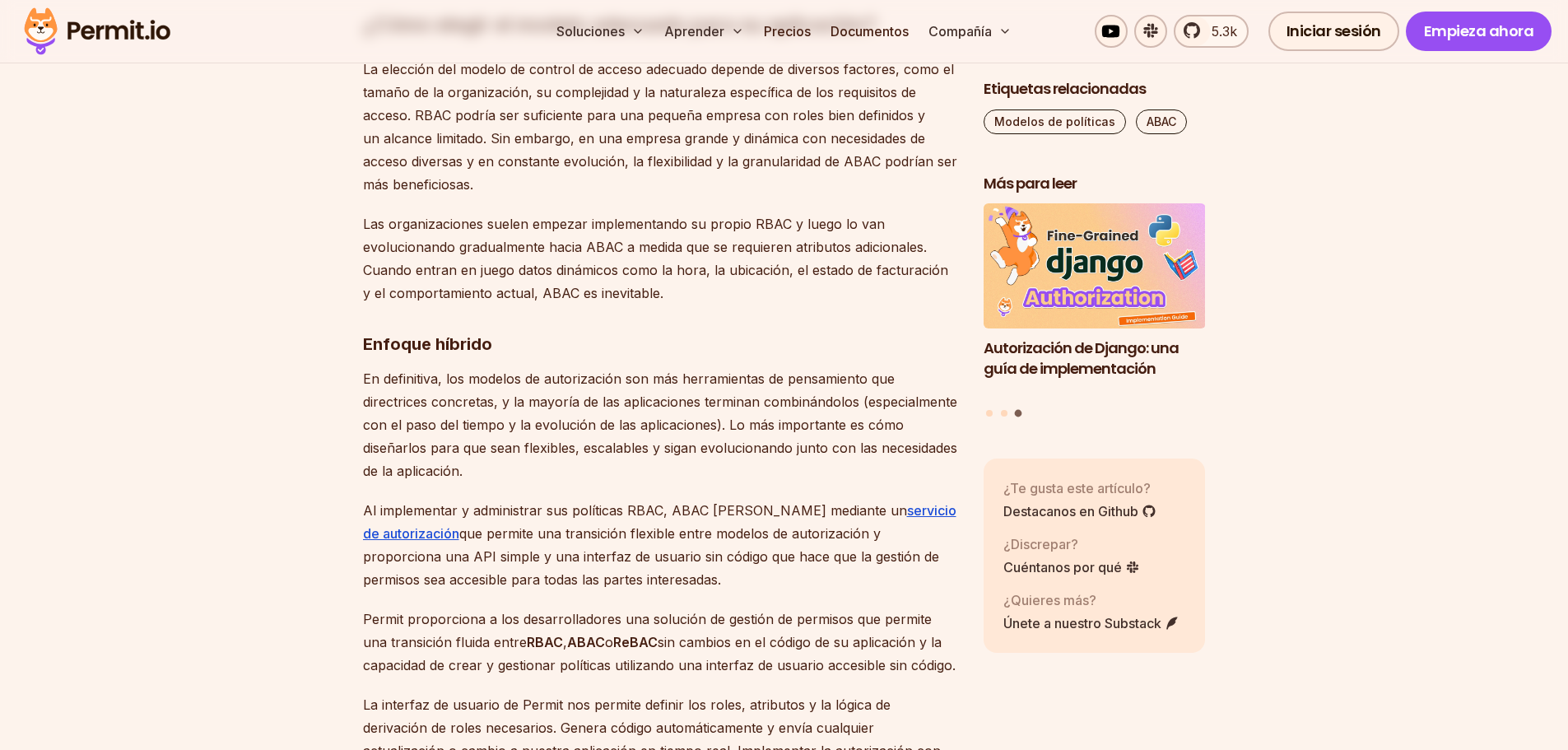
scroll to position [6442, 0]
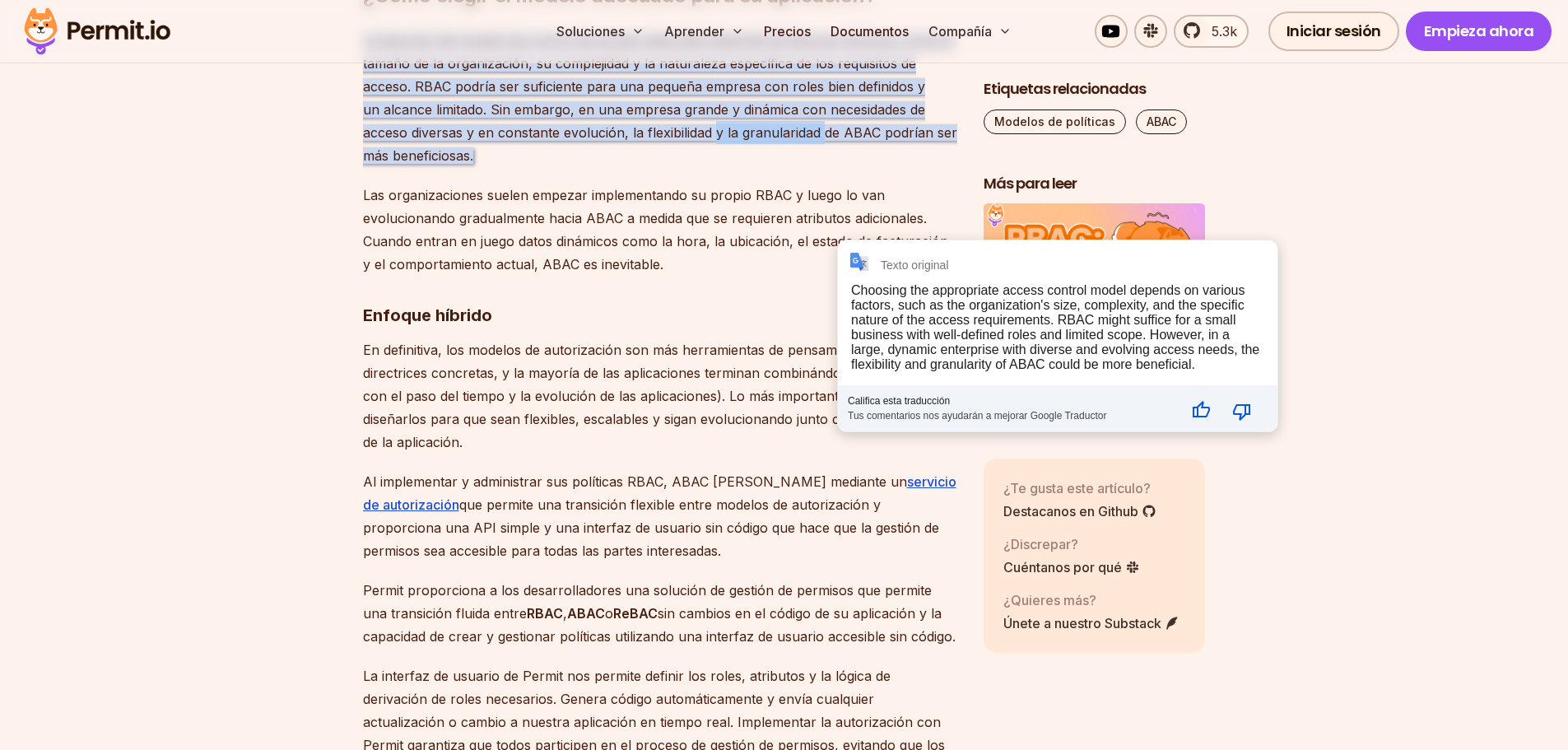
drag, startPoint x: 731, startPoint y: 278, endPoint x: 732, endPoint y: 314, distance: 36.0
click at [801, 163] on font "La elección del modelo de control de acceso adecuado depende de diversos factor…" at bounding box center [660, 98] width 594 height 132
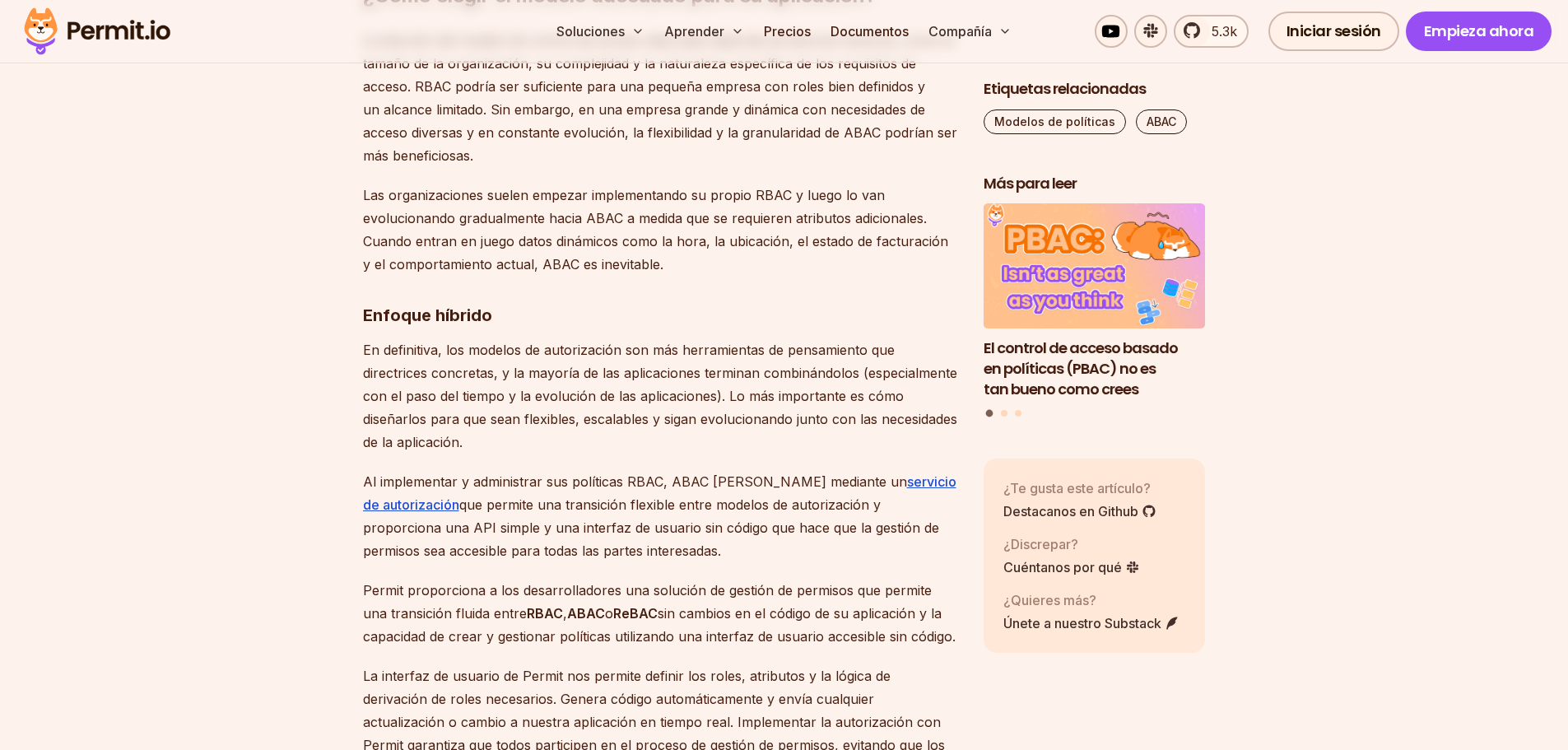
drag, startPoint x: 473, startPoint y: 298, endPoint x: 538, endPoint y: 310, distance: 66.1
click at [523, 167] on p "La elección del modelo de control de acceso adecuado depende de diversos factor…" at bounding box center [660, 97] width 594 height 138
click at [509, 273] on font "Las organizaciones suelen empezar implementando su propio RBAC y luego lo van e…" at bounding box center [656, 230] width 586 height 86
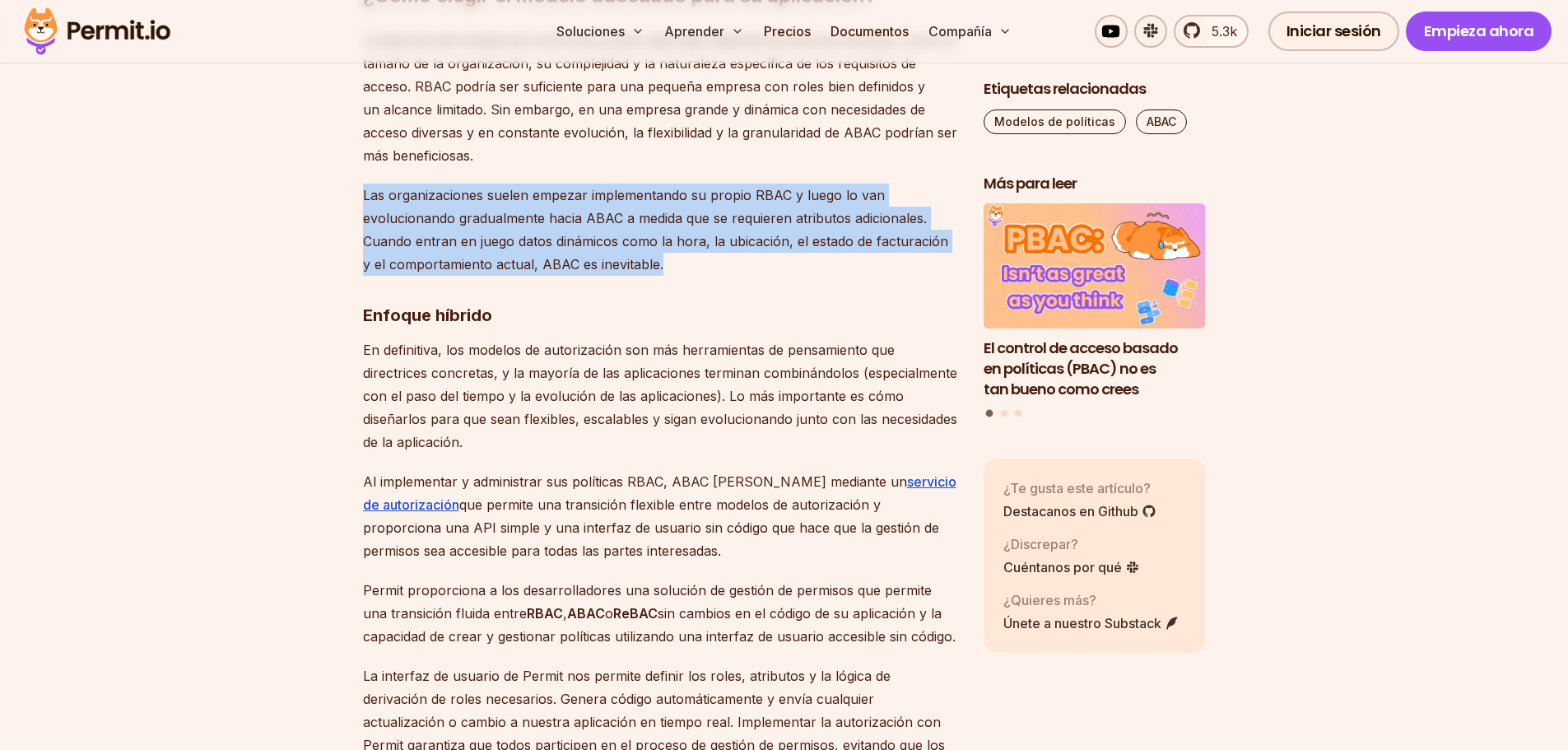
drag, startPoint x: 361, startPoint y: 341, endPoint x: 676, endPoint y: 401, distance: 320.7
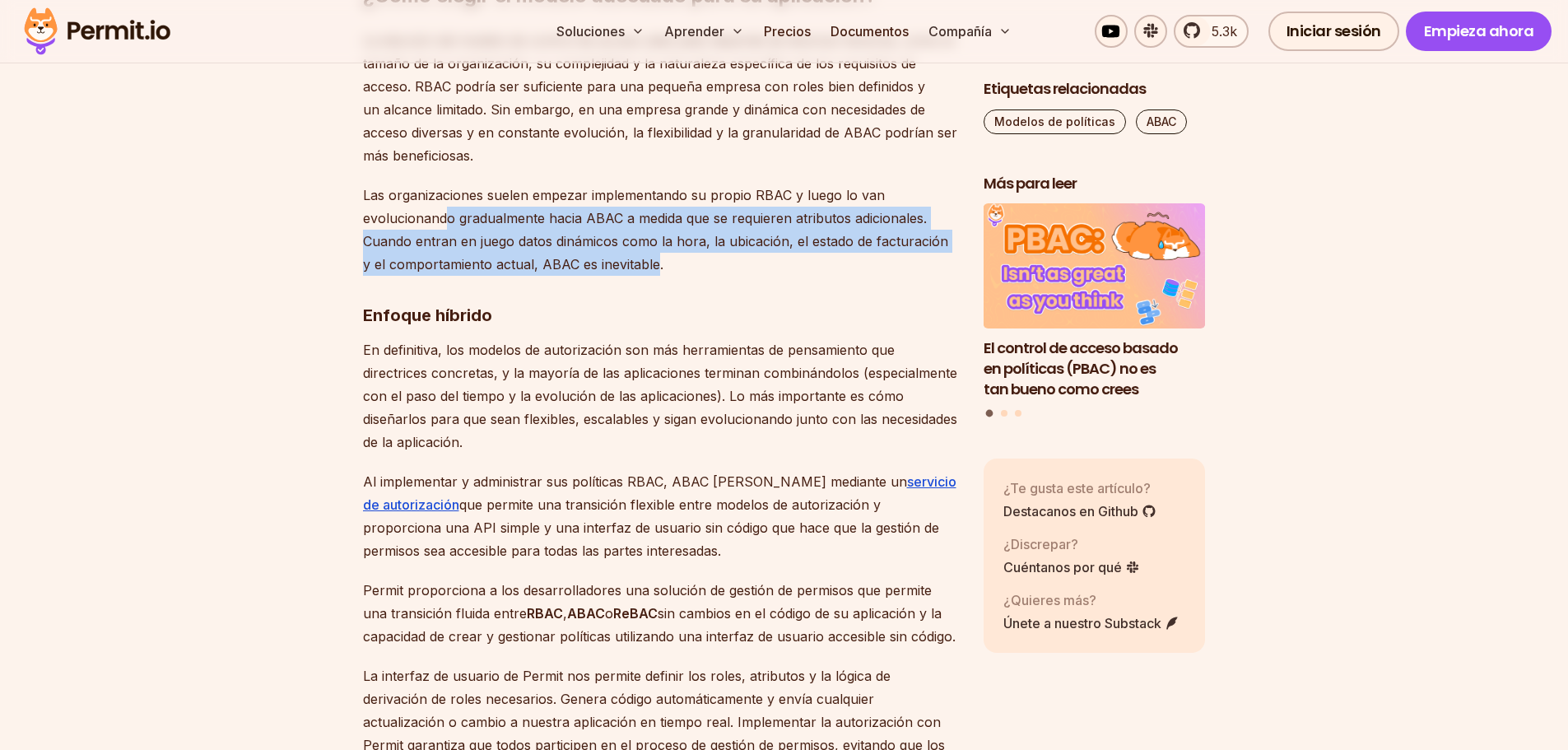
drag, startPoint x: 464, startPoint y: 359, endPoint x: 647, endPoint y: 410, distance: 190.0
click at [647, 273] on font "Las organizaciones suelen empezar implementando su propio RBAC y luego lo van e…" at bounding box center [656, 230] width 586 height 86
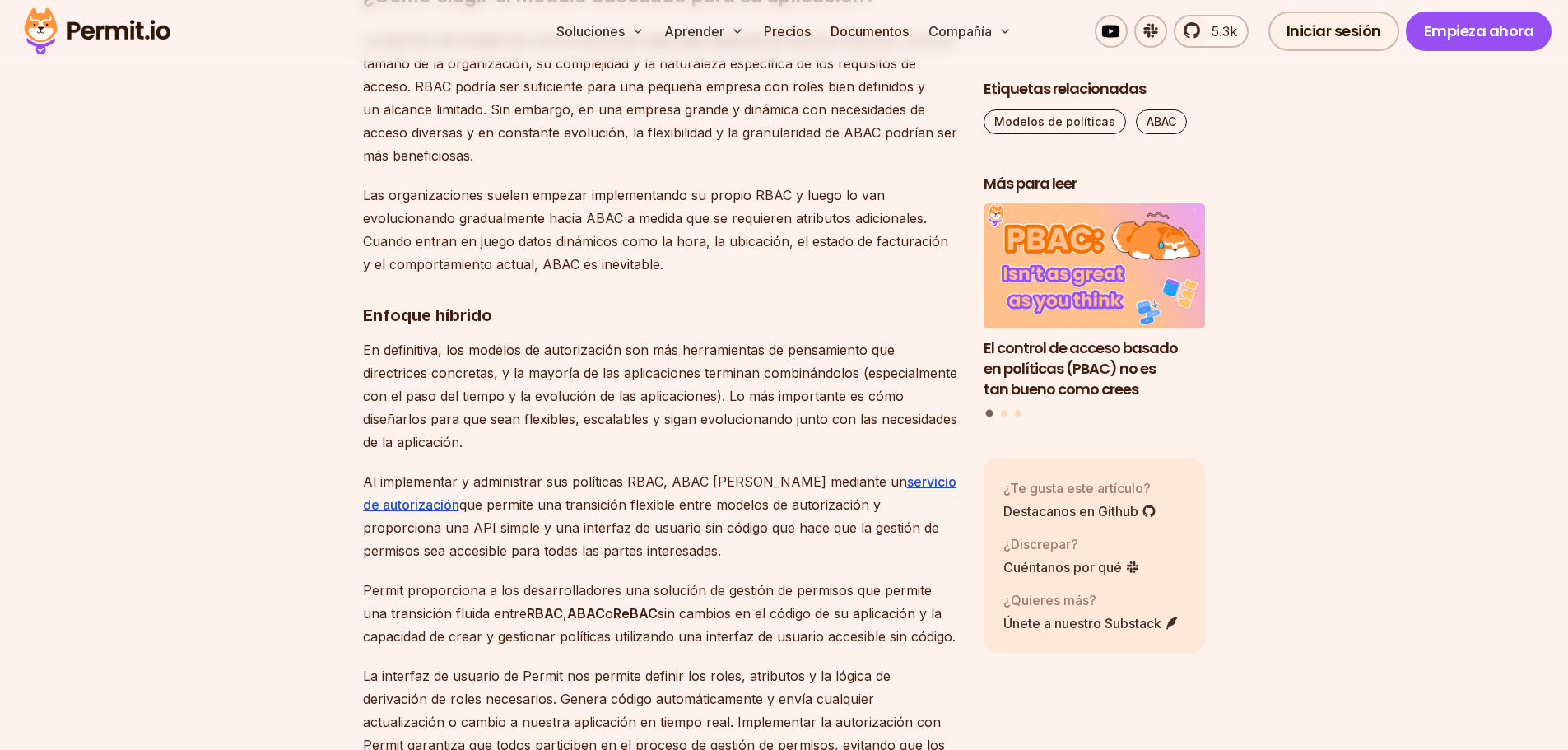
click at [598, 328] on h3 "Enfoque híbrido" at bounding box center [660, 316] width 594 height 27
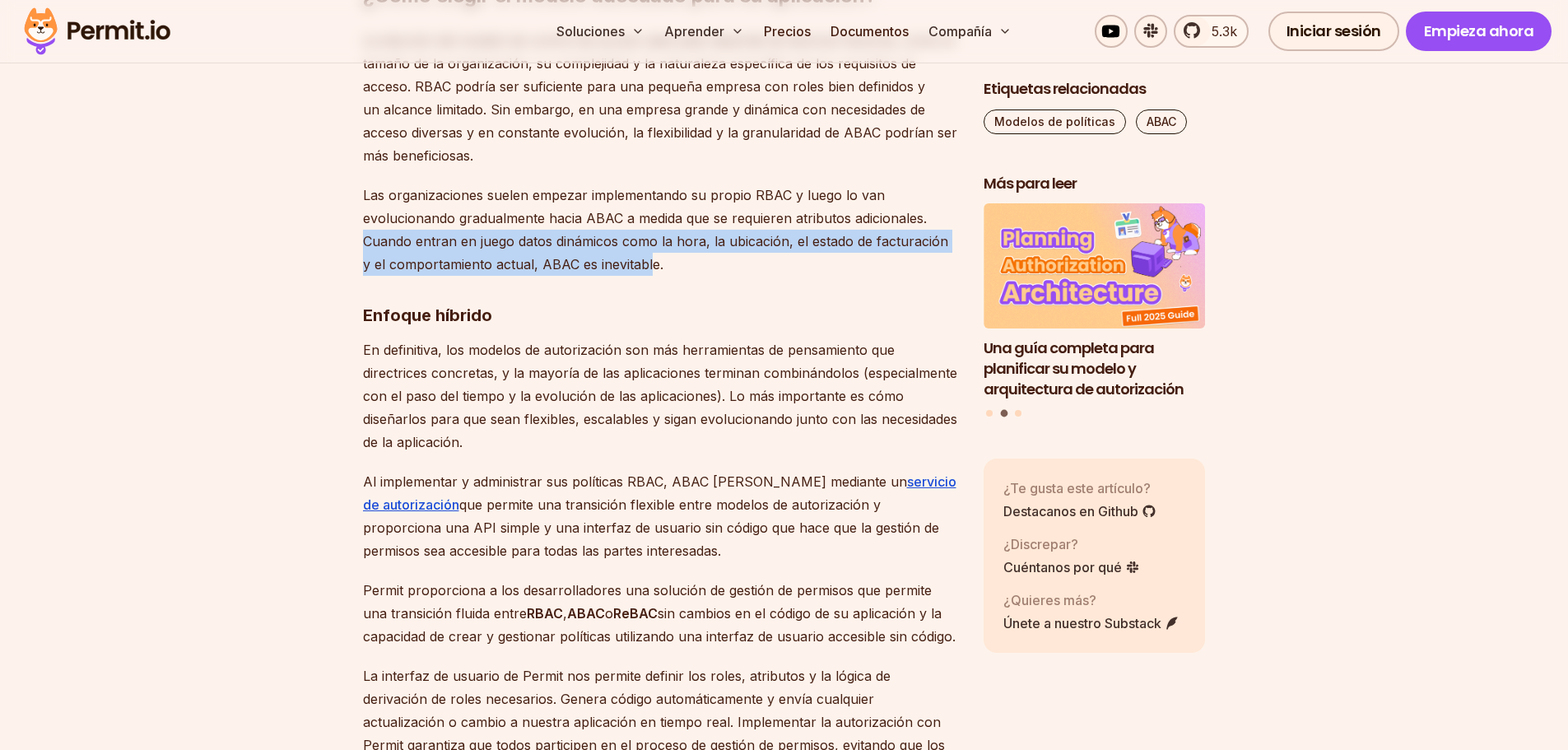
drag, startPoint x: 362, startPoint y: 387, endPoint x: 643, endPoint y: 407, distance: 281.7
click at [643, 273] on font "Las organizaciones suelen empezar implementando su propio RBAC y luego lo van e…" at bounding box center [656, 230] width 586 height 86
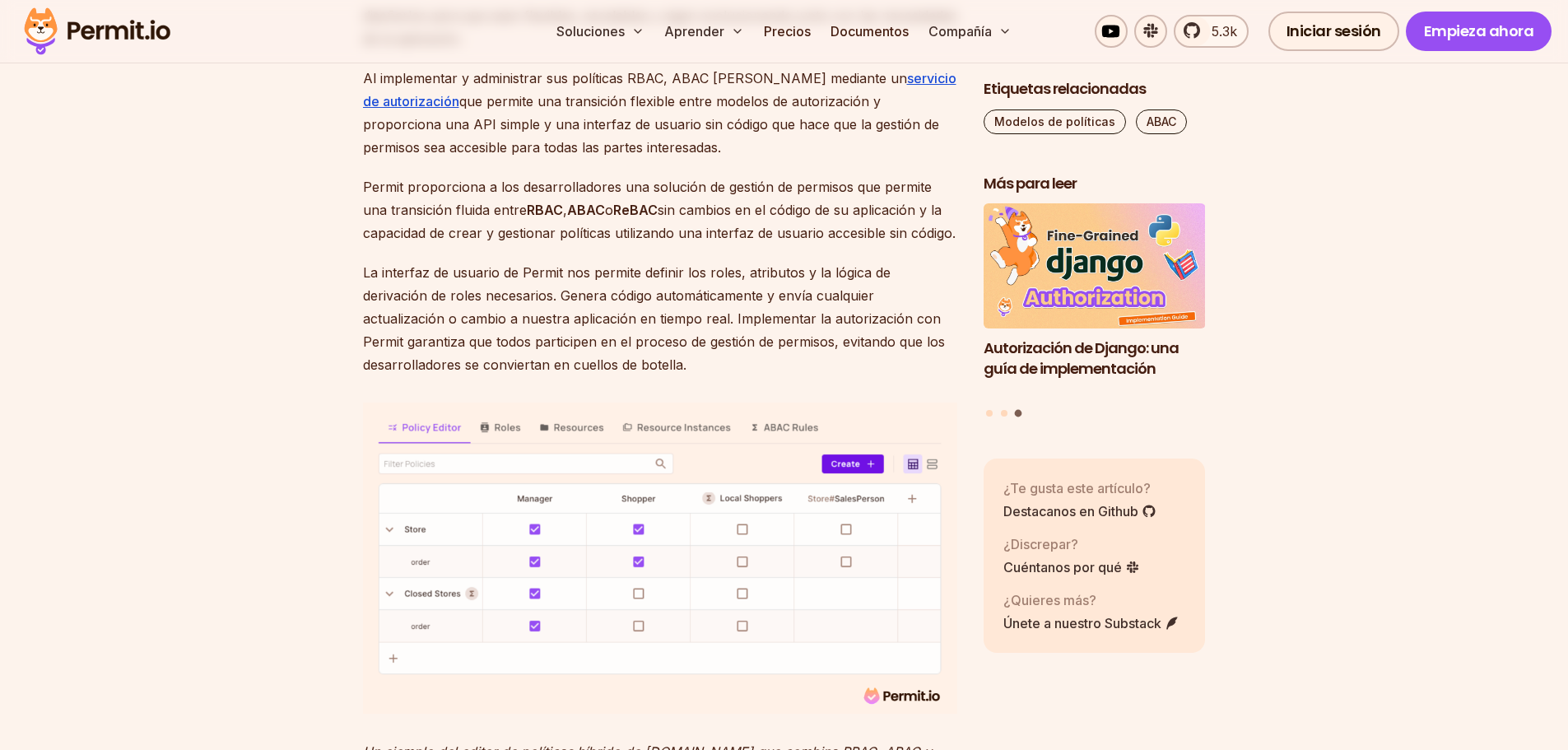
scroll to position [6854, 0]
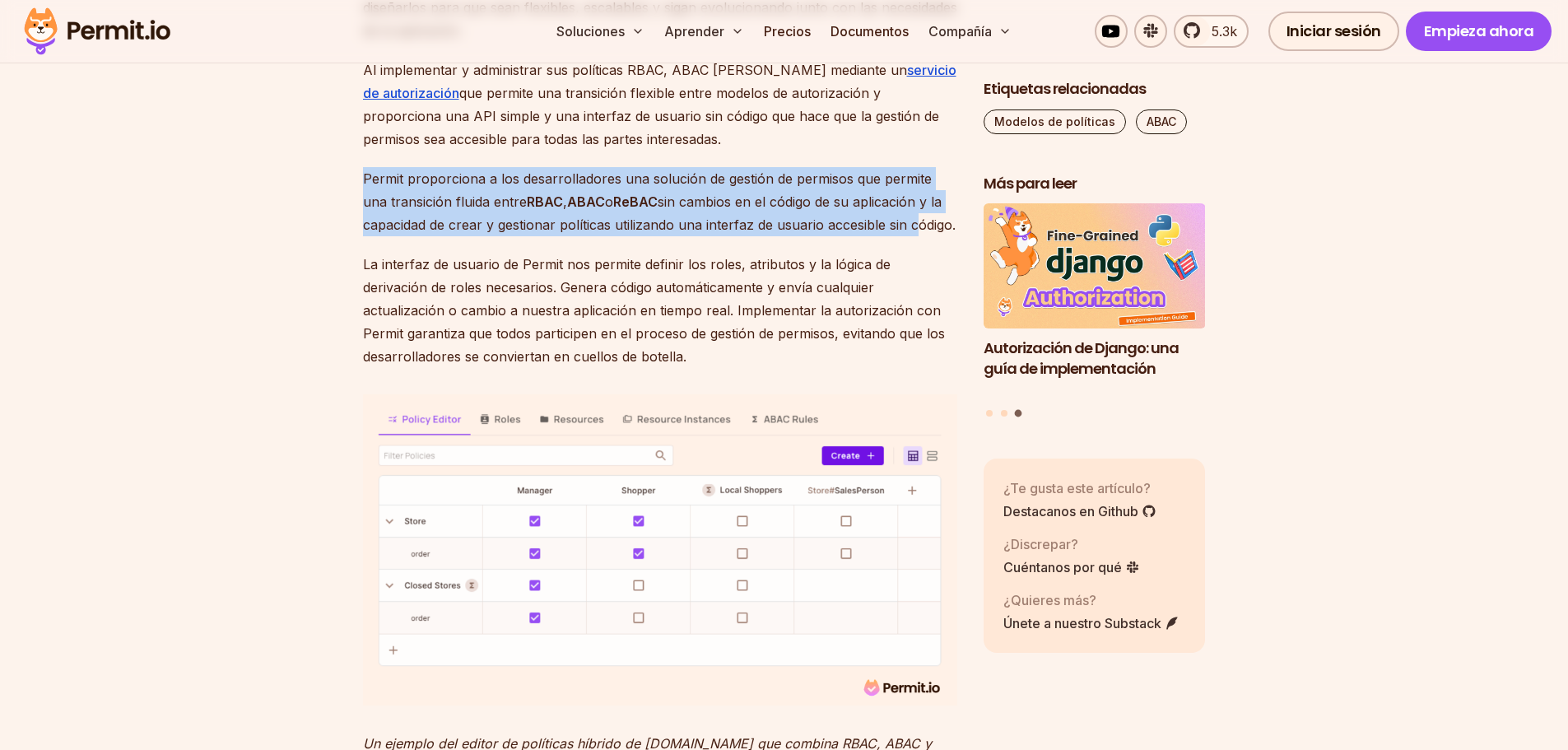
drag, startPoint x: 358, startPoint y: 319, endPoint x: 908, endPoint y: 376, distance: 552.9
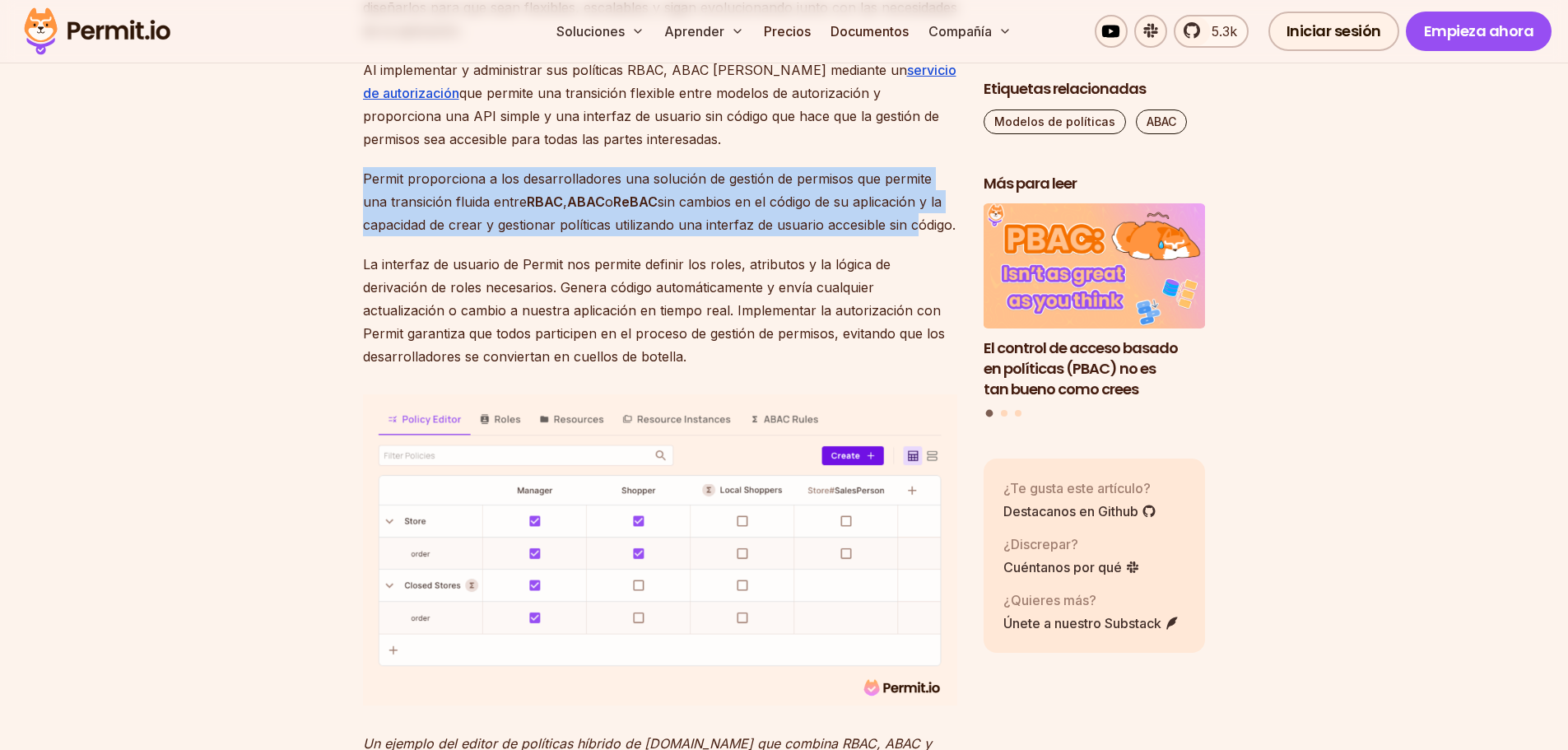
click at [833, 210] on font "Permit proporciona a los desarrolladores una solución de gestión de permisos qu…" at bounding box center [648, 190] width 569 height 40
click at [462, 233] on font "sin cambios en el código de su aplicación y la capacidad de crear y gestionar p…" at bounding box center [659, 213] width 592 height 40
drag, startPoint x: 499, startPoint y: 364, endPoint x: 533, endPoint y: 364, distance: 34.0
click at [499, 233] on font "sin cambios en el código de su aplicación y la capacidad de crear y gestionar p…" at bounding box center [659, 213] width 592 height 40
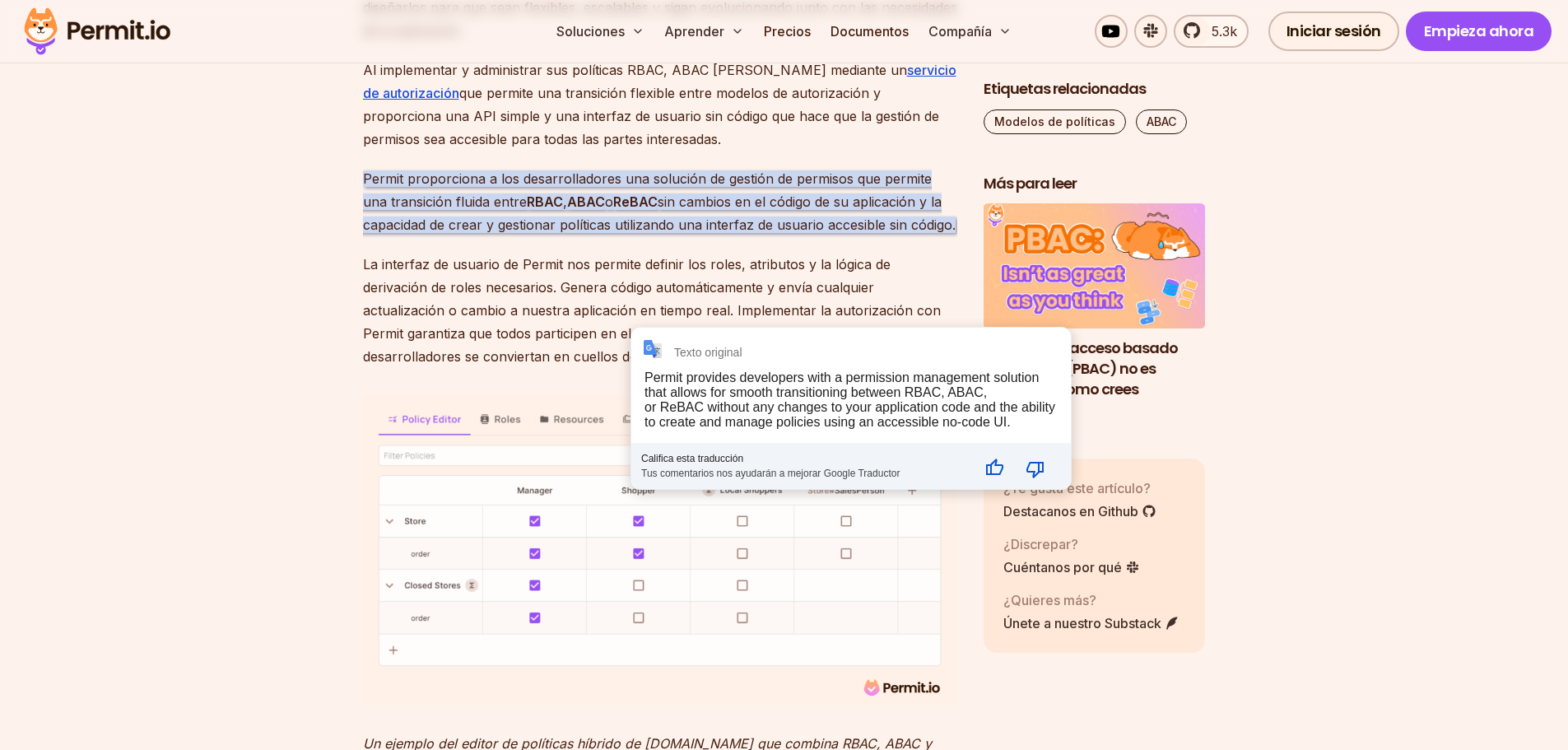
click at [637, 368] on div "**********" at bounding box center [851, 409] width 439 height 162
click at [594, 233] on font "sin cambios en el código de su aplicación y la capacidad de crear y gestionar p…" at bounding box center [659, 213] width 592 height 40
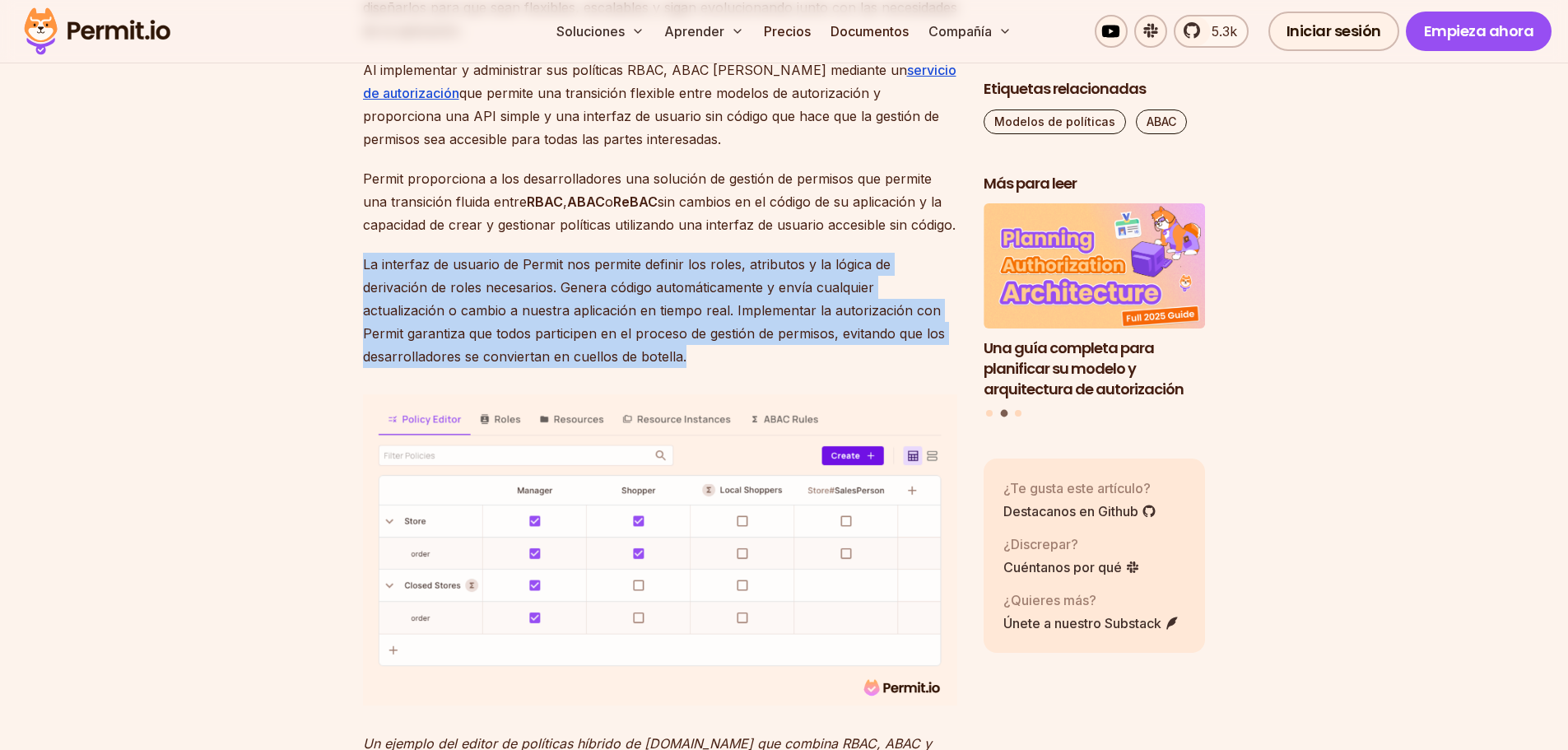
drag, startPoint x: 362, startPoint y: 403, endPoint x: 587, endPoint y: 495, distance: 243.1
click at [587, 368] on p "La interfaz de usuario de Permit nos permite definir los roles, atributos y la …" at bounding box center [660, 310] width 594 height 115
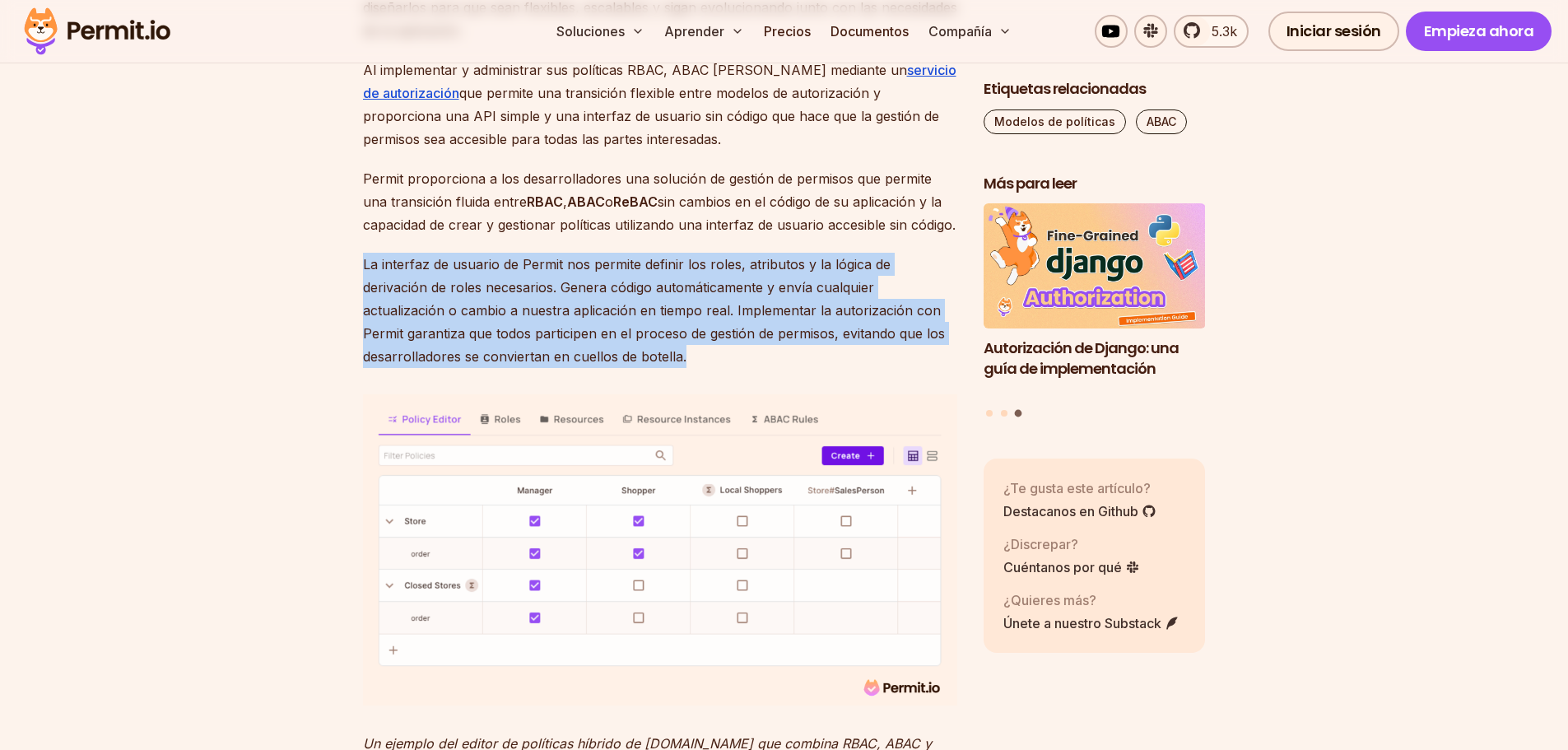
click at [484, 365] on font "La interfaz de usuario de Permit nos permite definir los roles, atributos y la …" at bounding box center [654, 310] width 582 height 108
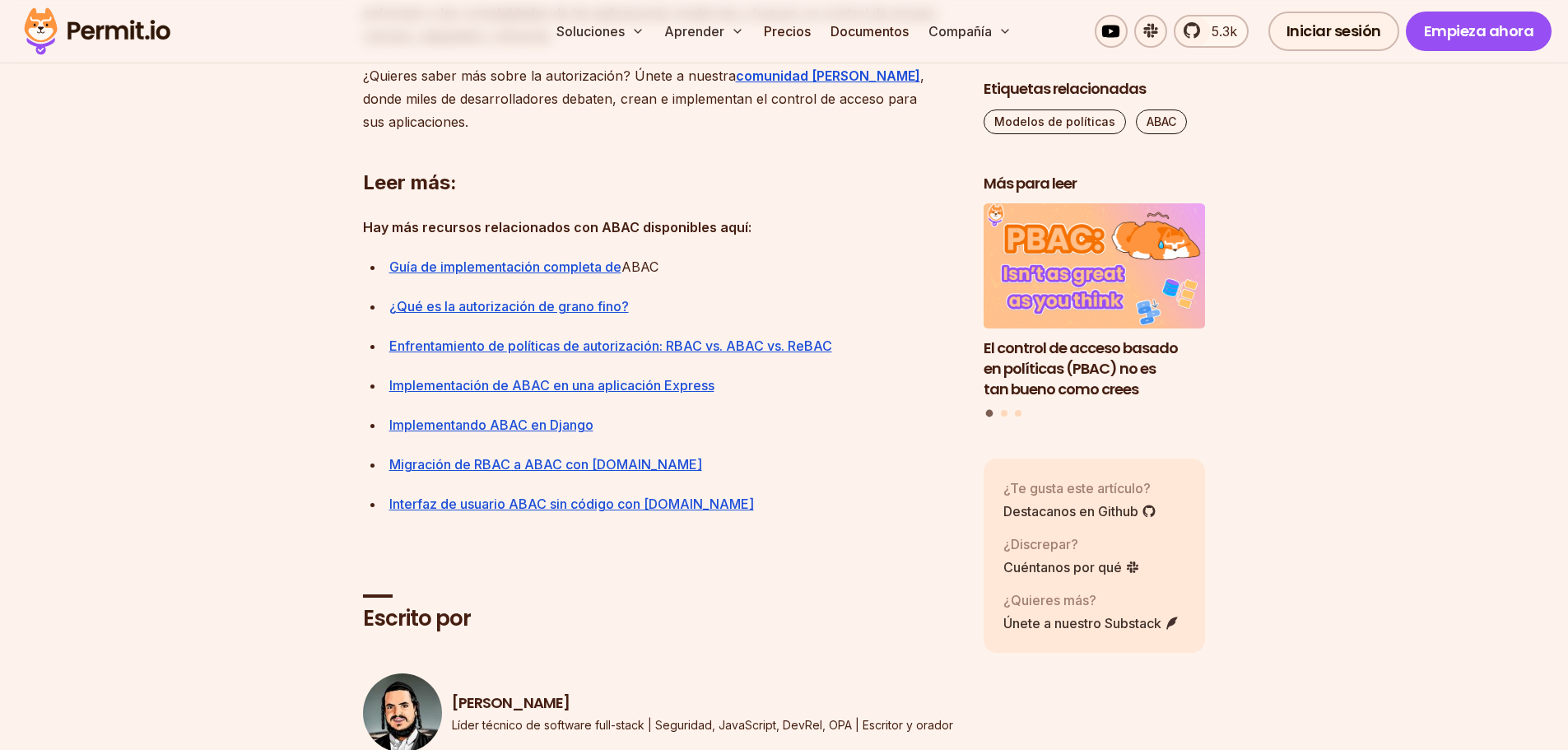
scroll to position [7759, 0]
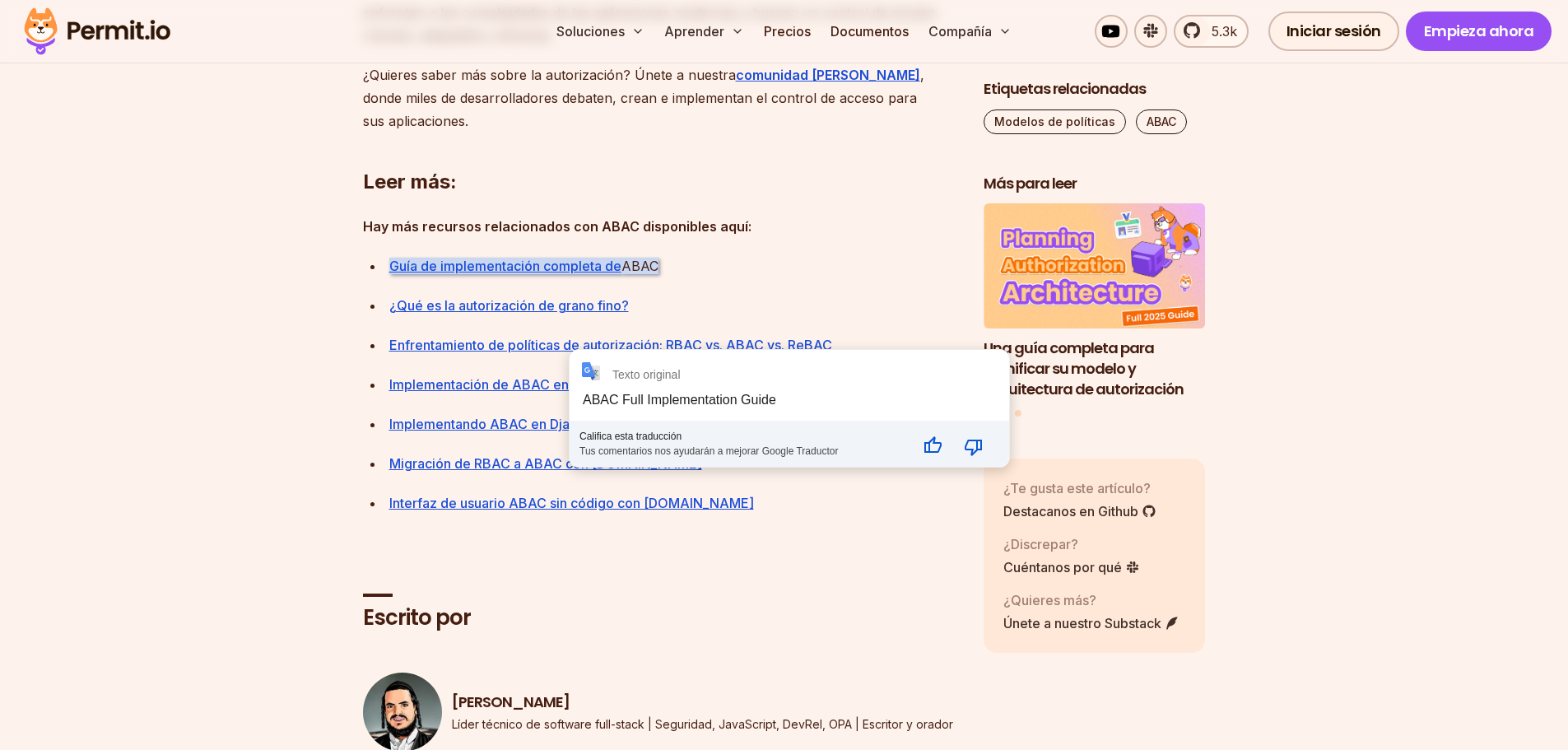
click at [579, 387] on div "**********" at bounding box center [789, 408] width 439 height 117
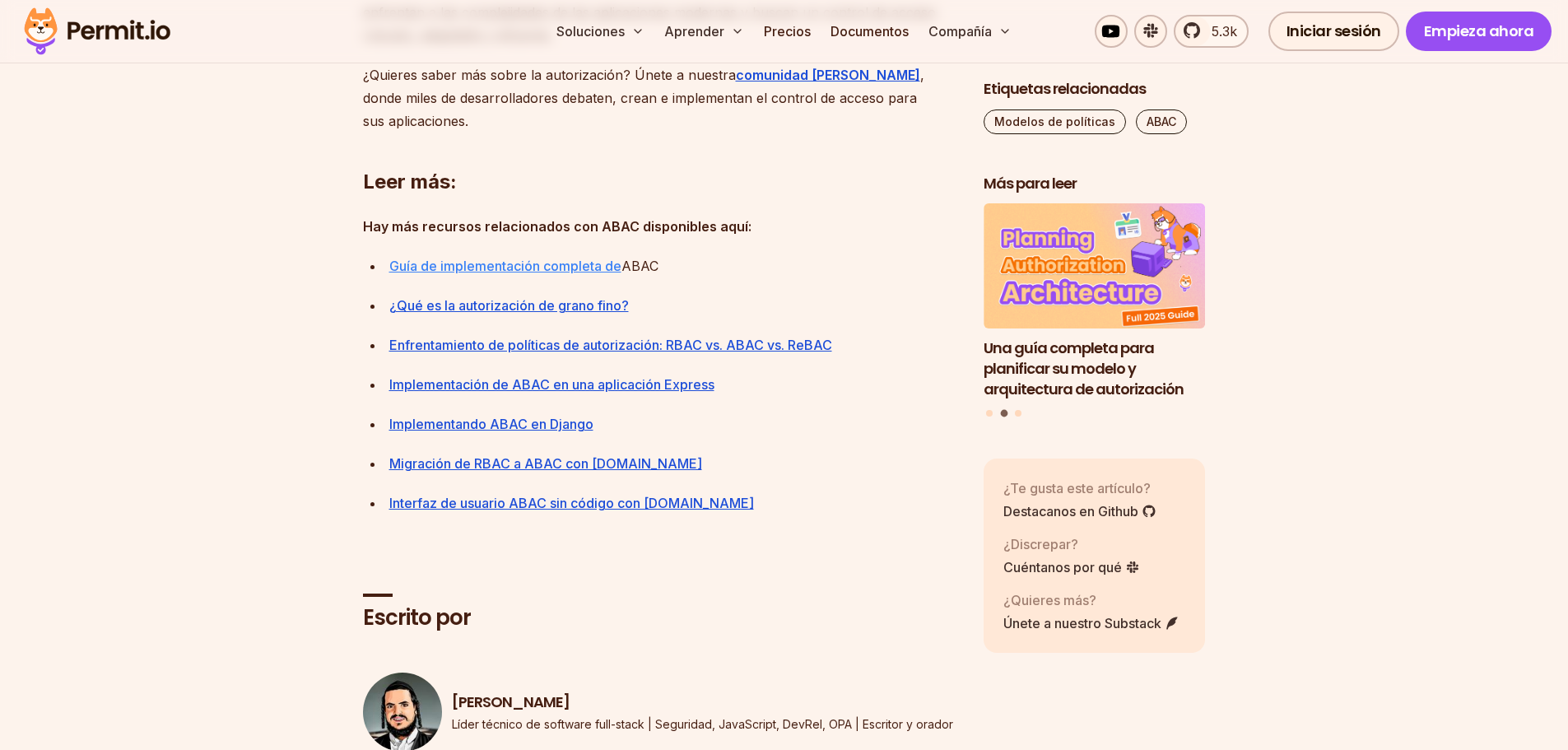
click at [539, 274] on font "Guía de implementación completa de" at bounding box center [505, 265] width 232 height 16
